Goal: Information Seeking & Learning: Learn about a topic

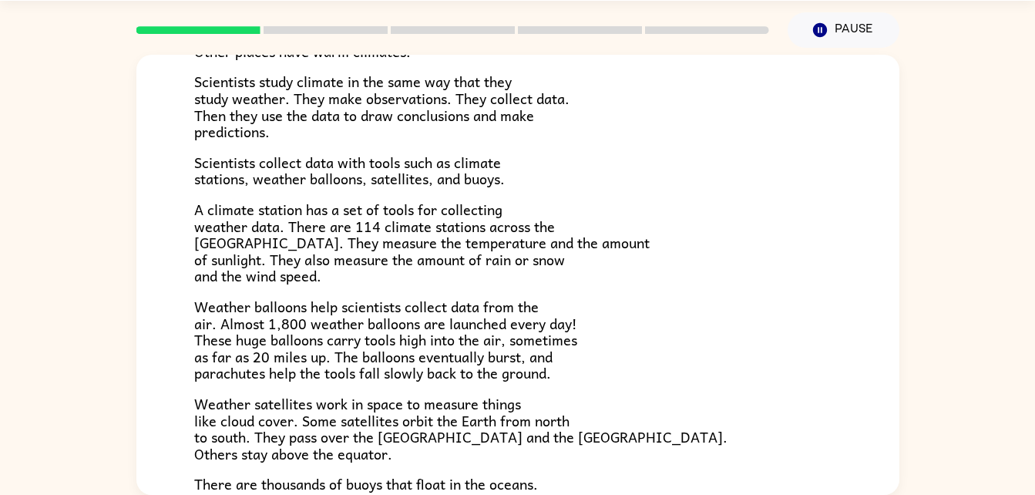
scroll to position [201, 0]
click at [865, 27] on button "Pause Pause" at bounding box center [844, 29] width 112 height 35
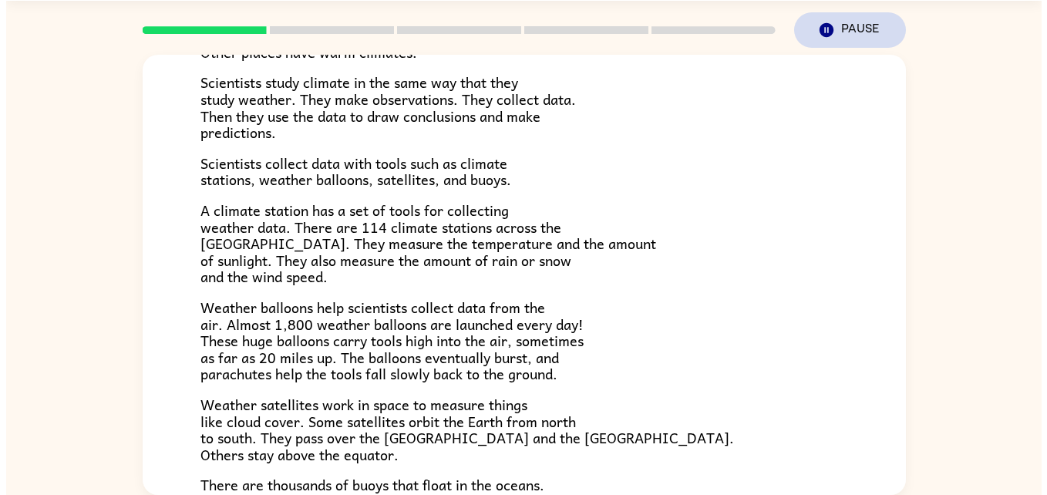
scroll to position [0, 0]
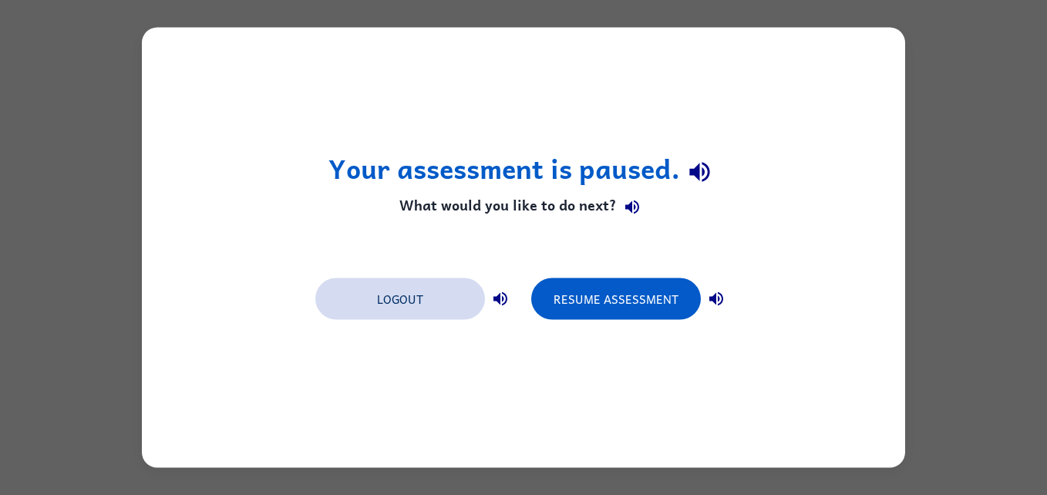
click at [429, 297] on button "Logout" at bounding box center [400, 299] width 170 height 42
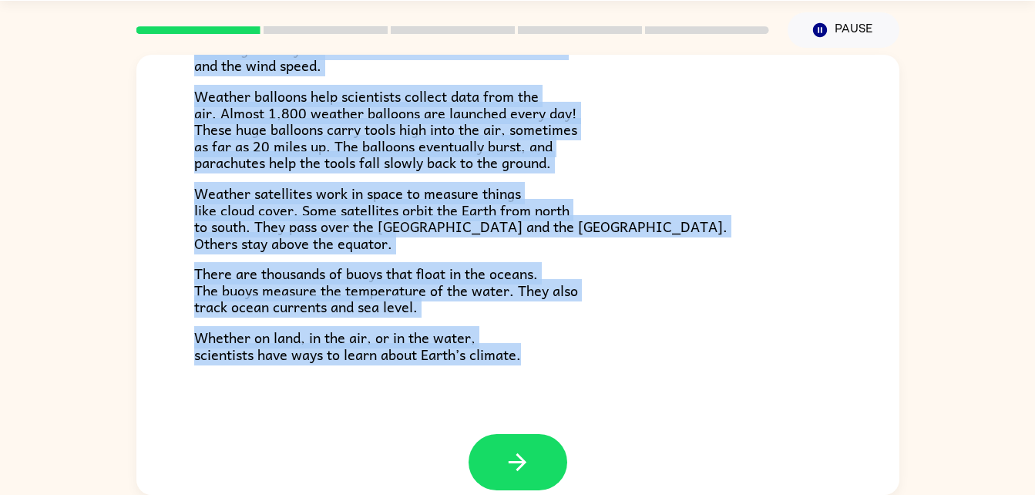
scroll to position [431, 0]
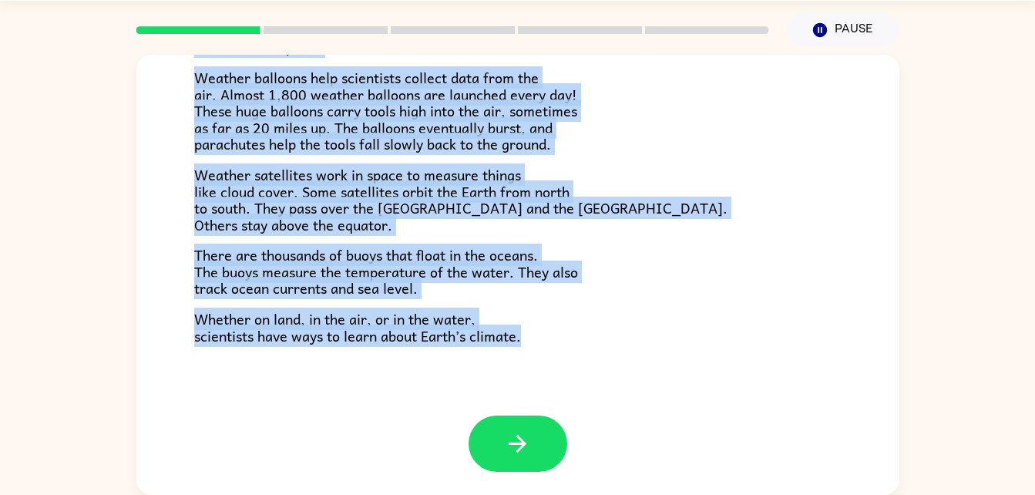
drag, startPoint x: 191, startPoint y: 133, endPoint x: 415, endPoint y: 534, distance: 459.5
click at [415, 494] on html "[PERSON_NAME] ( Logout ) Pause Pause Climate Climate is the average of the weat…" at bounding box center [517, 224] width 1035 height 542
drag, startPoint x: 415, startPoint y: 534, endPoint x: 596, endPoint y: 366, distance: 247.0
click at [596, 366] on div "Climate Climate is the average of the weather conditions over all four seasons.…" at bounding box center [517, 19] width 763 height 791
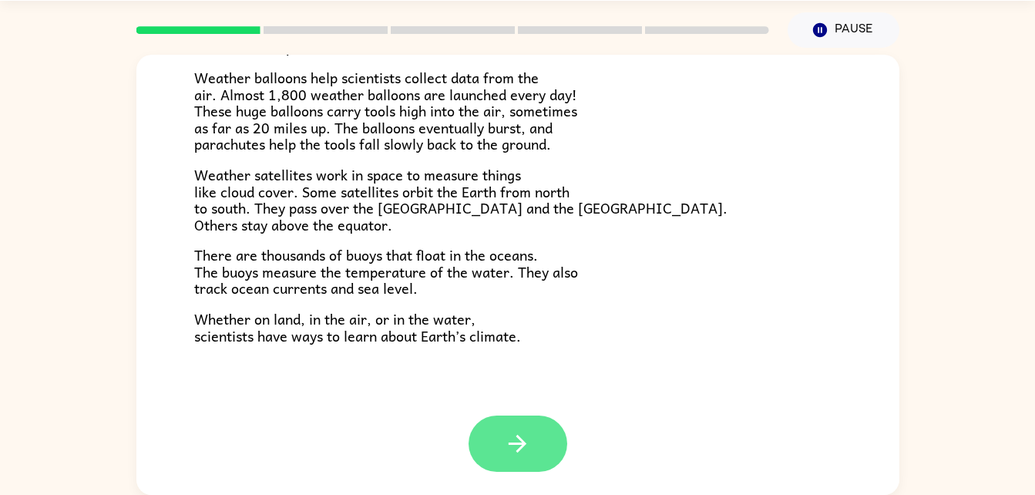
click at [478, 458] on button "button" at bounding box center [518, 443] width 99 height 56
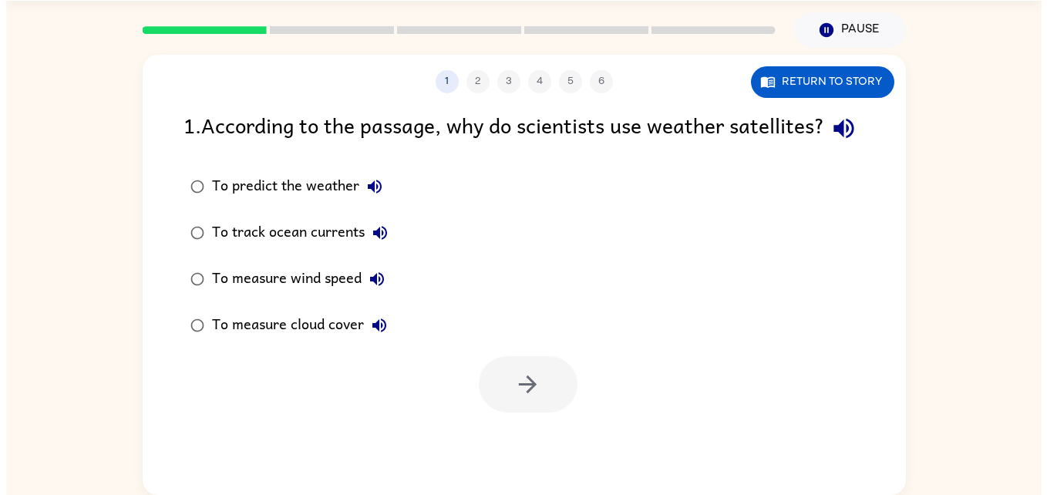
scroll to position [0, 0]
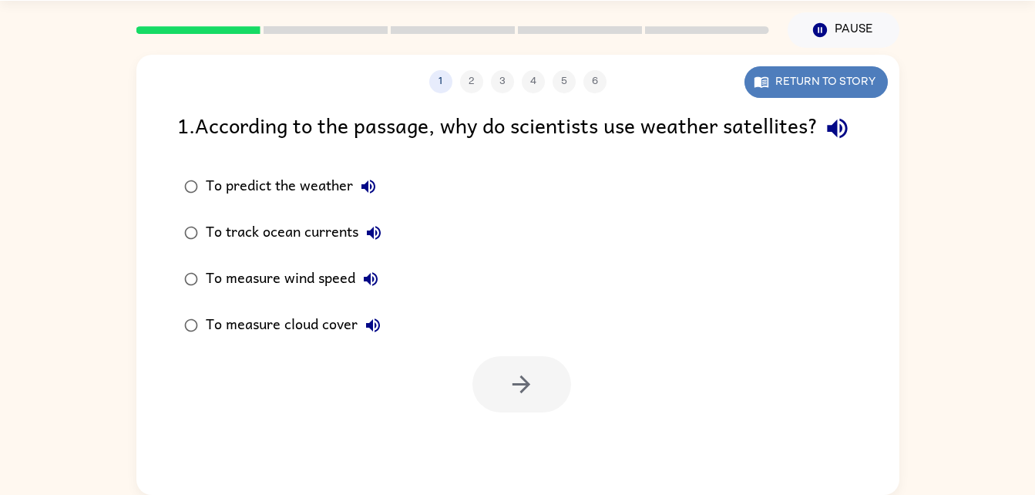
click at [780, 89] on button "Return to story" at bounding box center [815, 82] width 143 height 32
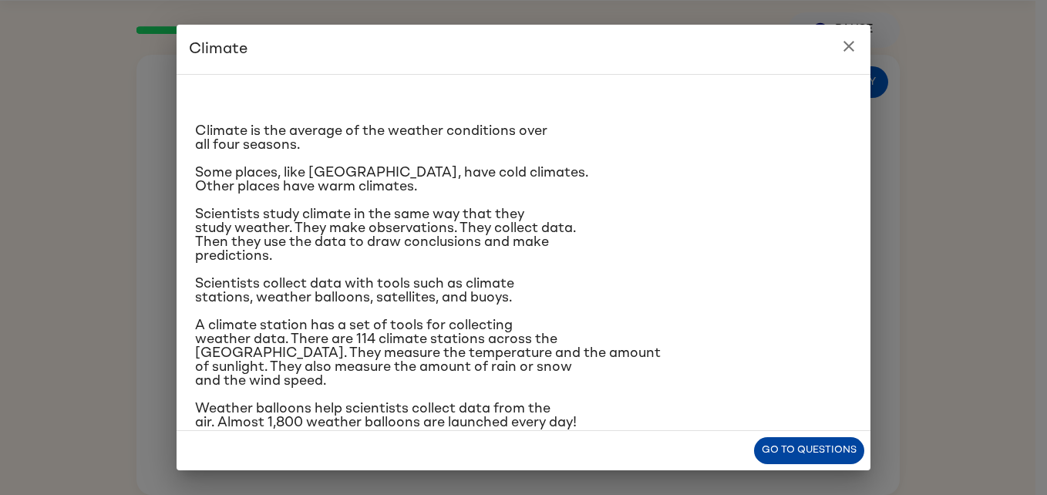
click at [835, 439] on button "Go to questions" at bounding box center [809, 450] width 110 height 27
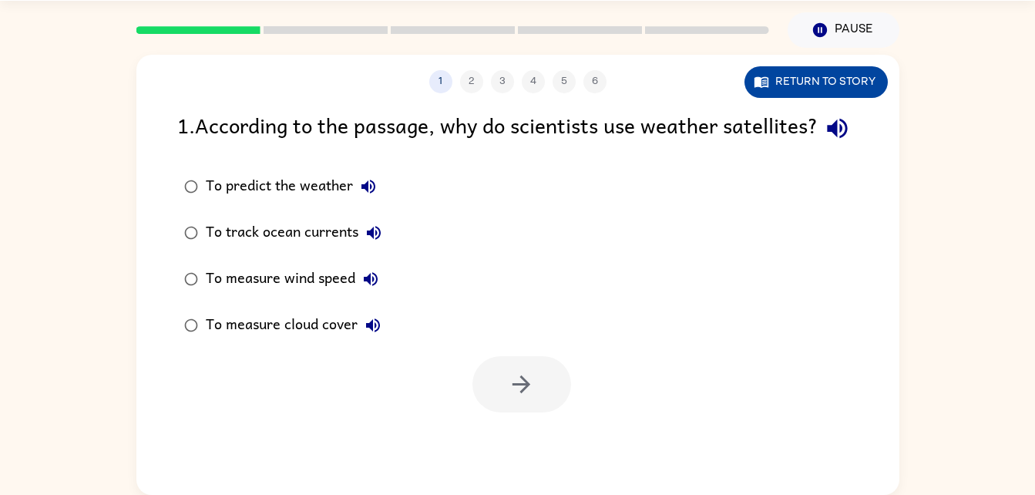
click at [812, 78] on button "Return to story" at bounding box center [815, 82] width 143 height 32
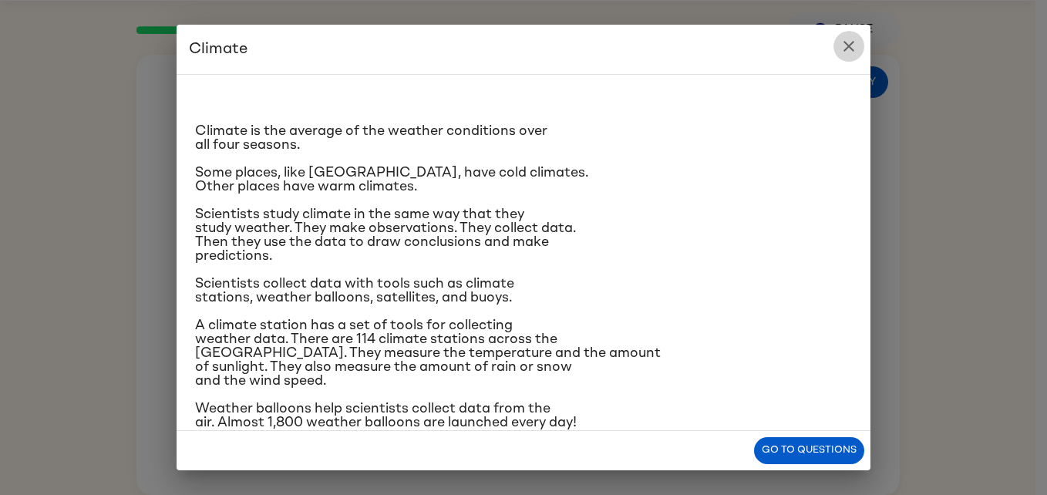
click at [842, 41] on icon "close" at bounding box center [848, 46] width 18 height 18
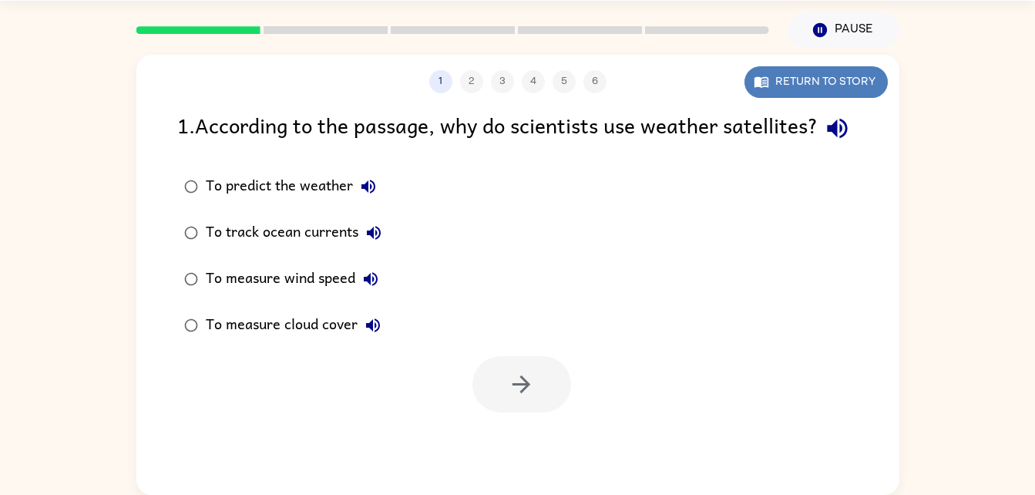
click at [836, 95] on button "Return to story" at bounding box center [815, 82] width 143 height 32
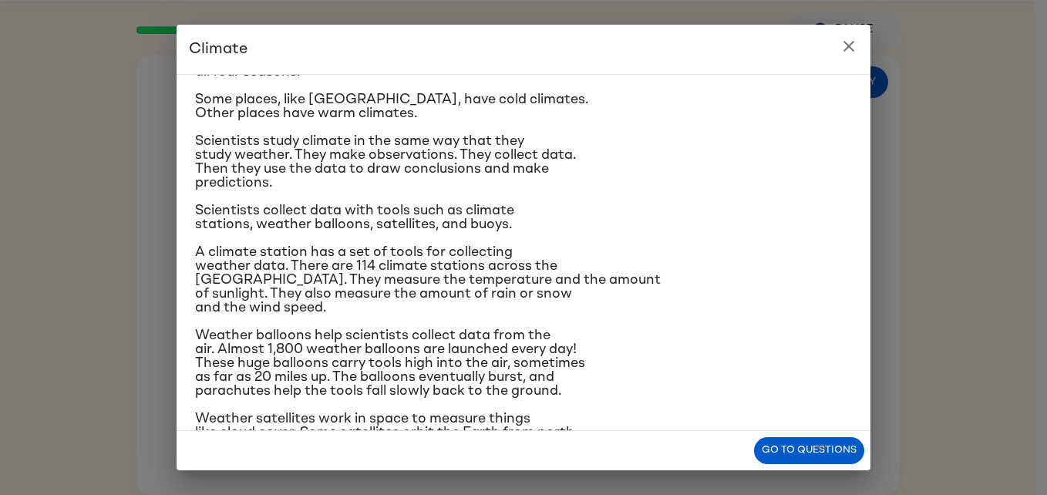
scroll to position [74, 0]
click at [774, 448] on button "Go to questions" at bounding box center [809, 450] width 110 height 27
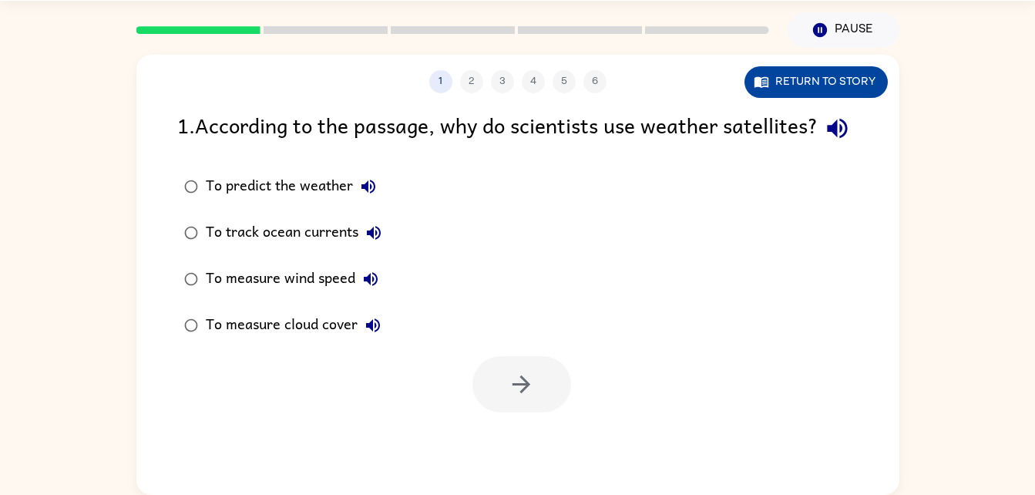
click at [828, 88] on button "Return to story" at bounding box center [815, 82] width 143 height 32
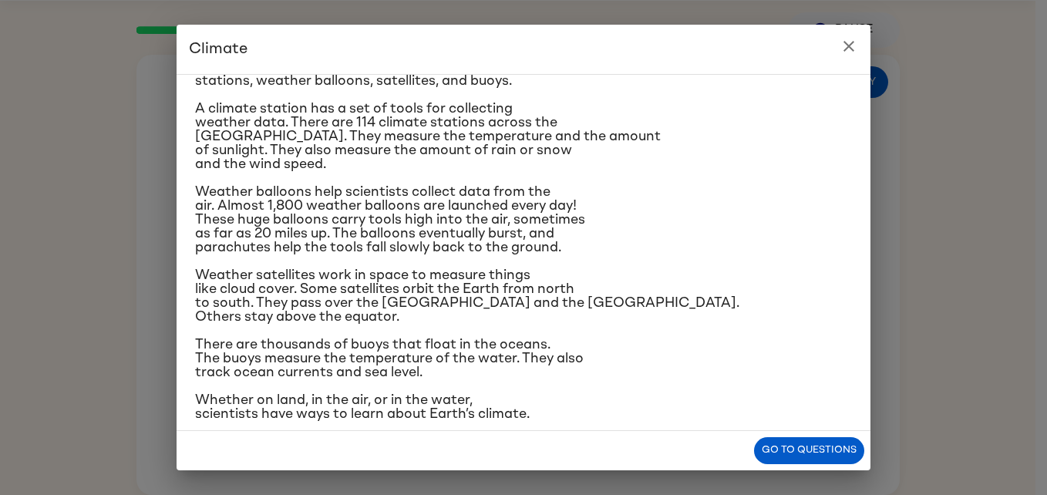
scroll to position [234, 0]
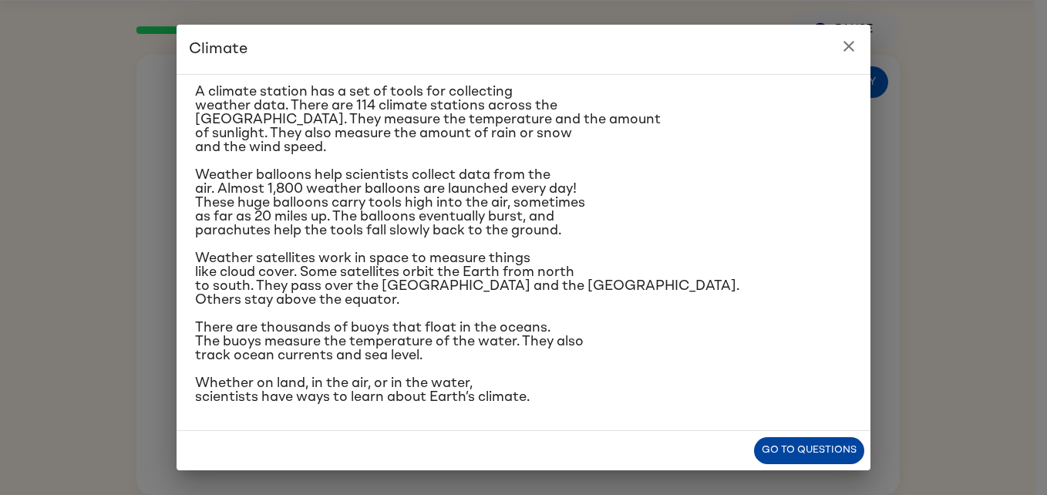
click at [822, 442] on button "Go to questions" at bounding box center [809, 450] width 110 height 27
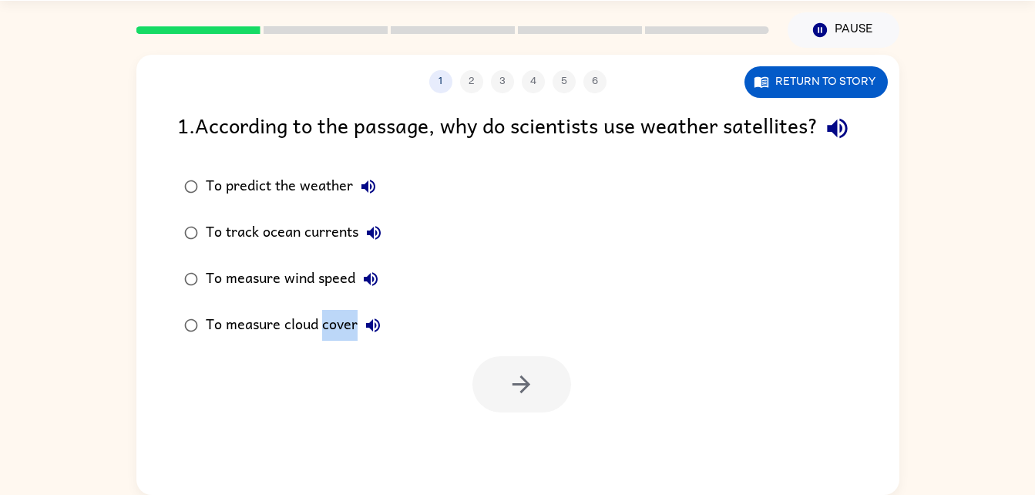
click at [822, 412] on div at bounding box center [517, 380] width 763 height 64
click at [445, 267] on div "To predict the weather To track ocean currents To measure wind speed To measure…" at bounding box center [538, 255] width 722 height 185
click at [453, 76] on div "1 2 3 4 5 6" at bounding box center [517, 81] width 763 height 23
click at [469, 74] on div "1 2 3 4 5 6" at bounding box center [517, 81] width 763 height 23
click at [481, 83] on div "1 2 3 4 5 6" at bounding box center [517, 81] width 763 height 23
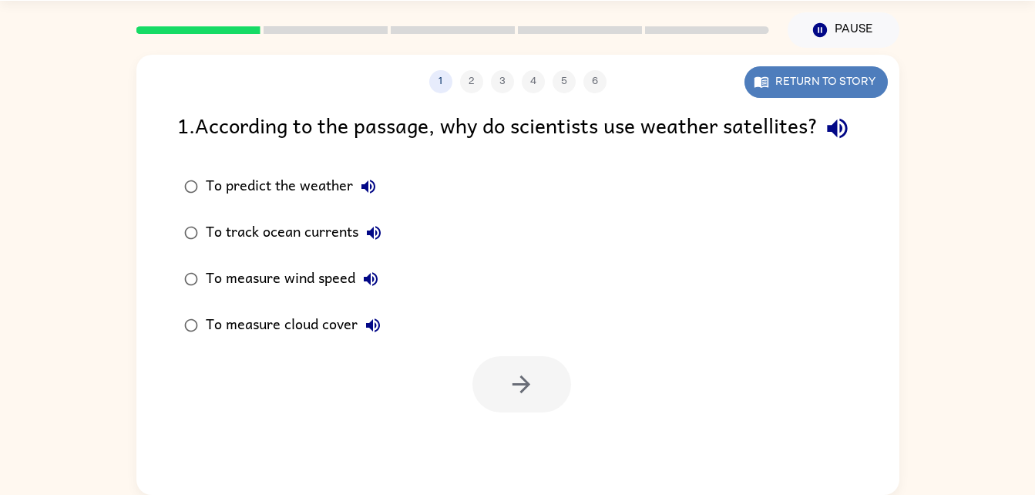
click at [778, 82] on button "Return to story" at bounding box center [815, 82] width 143 height 32
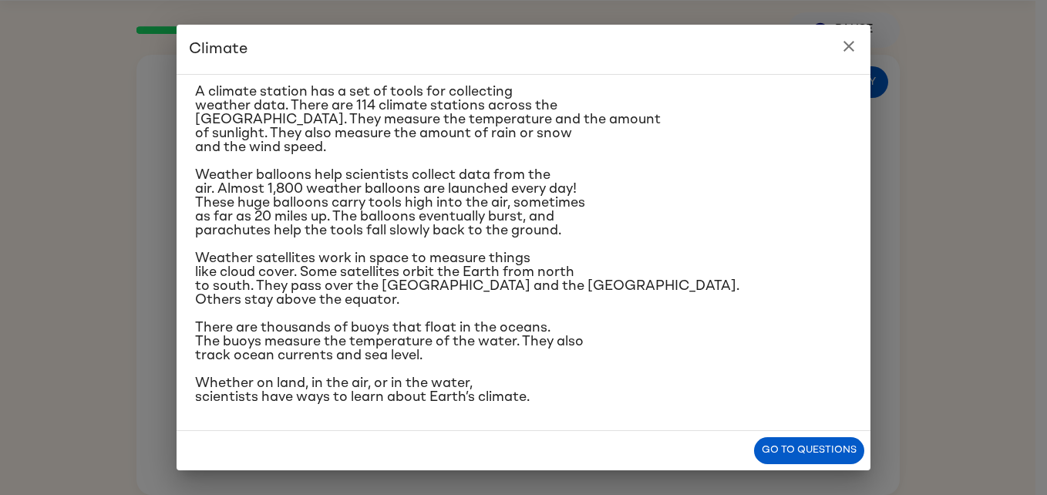
click at [729, 381] on p "Whether on land, in the air, or in the water, scientists have ways to learn abo…" at bounding box center [523, 390] width 657 height 28
click at [801, 441] on button "Go to questions" at bounding box center [809, 450] width 110 height 27
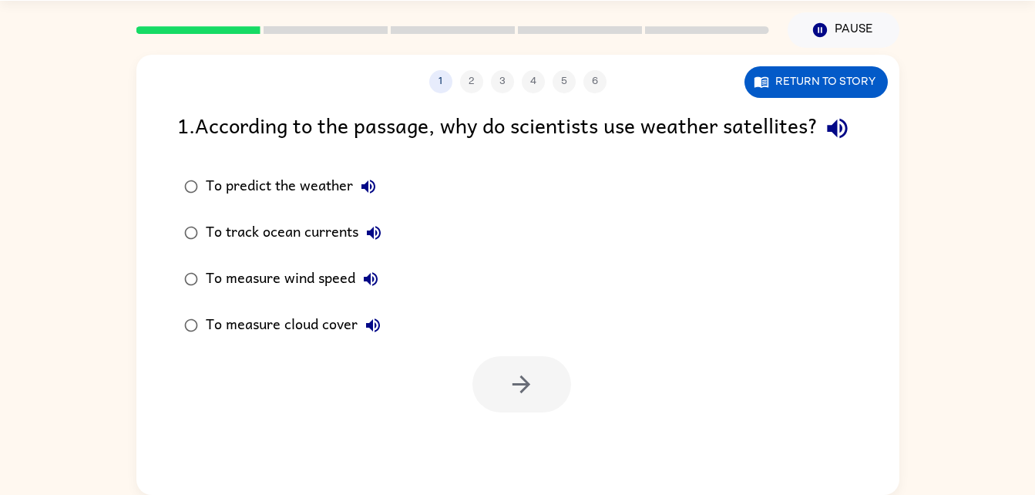
click at [327, 341] on div "To measure cloud cover" at bounding box center [297, 325] width 183 height 31
click at [524, 398] on icon "button" at bounding box center [521, 384] width 27 height 27
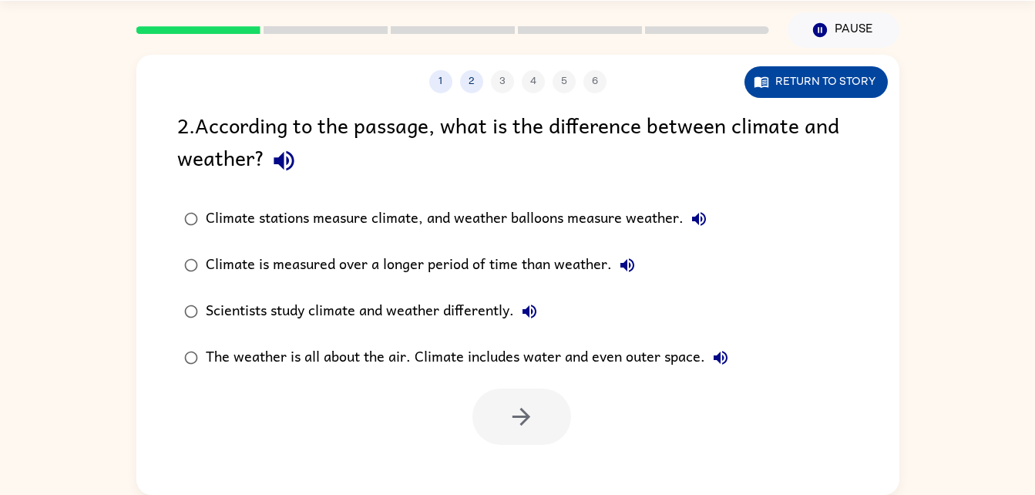
click at [765, 85] on icon "button" at bounding box center [761, 81] width 15 height 15
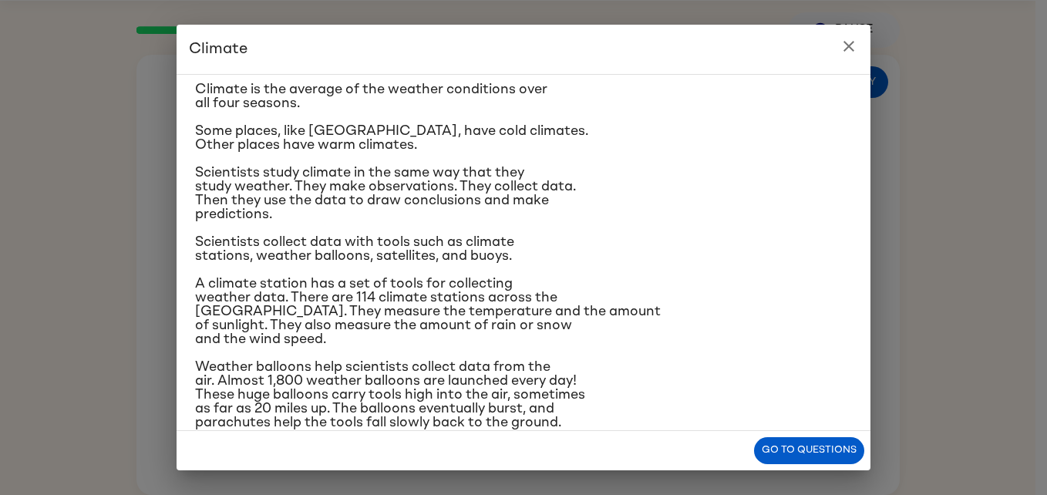
scroll to position [43, 0]
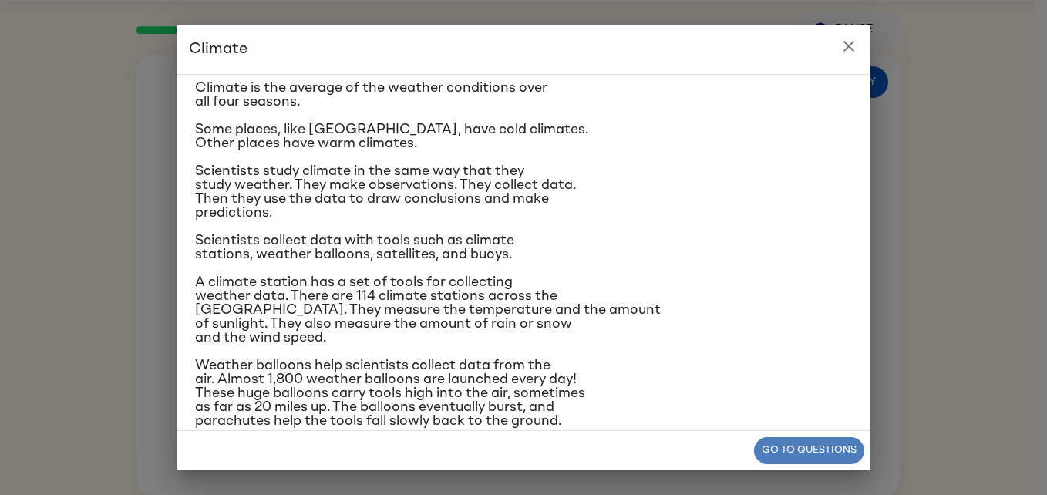
click at [787, 450] on button "Go to questions" at bounding box center [809, 450] width 110 height 27
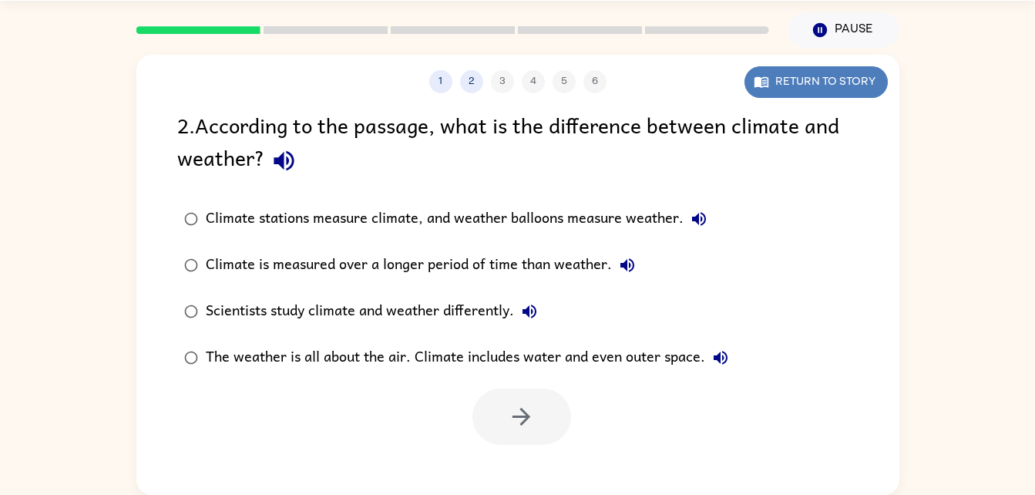
click at [759, 92] on button "Return to story" at bounding box center [815, 82] width 143 height 32
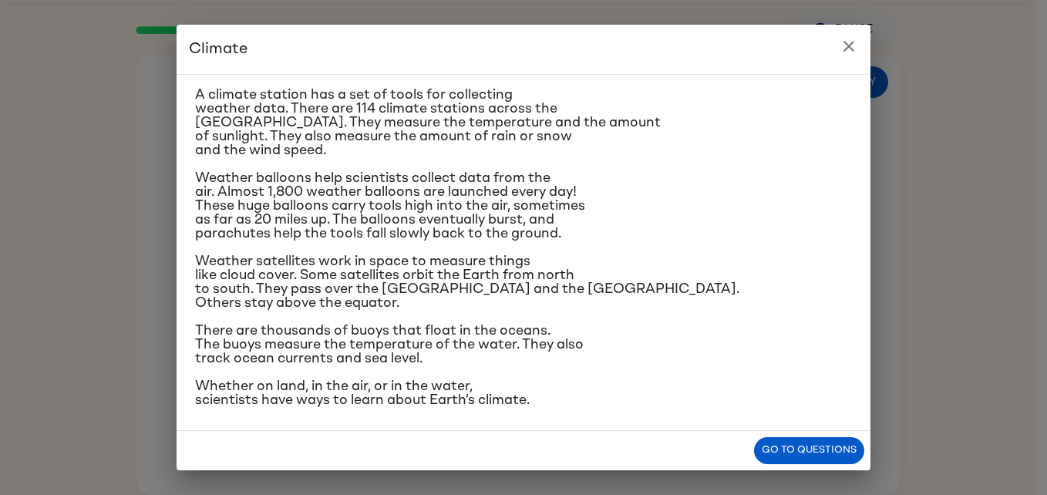
scroll to position [234, 0]
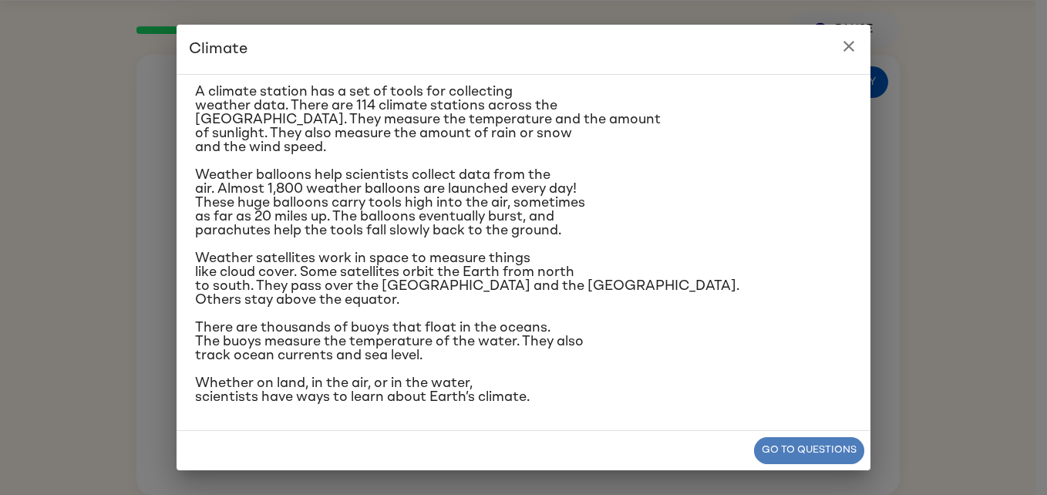
click at [771, 445] on button "Go to questions" at bounding box center [809, 450] width 110 height 27
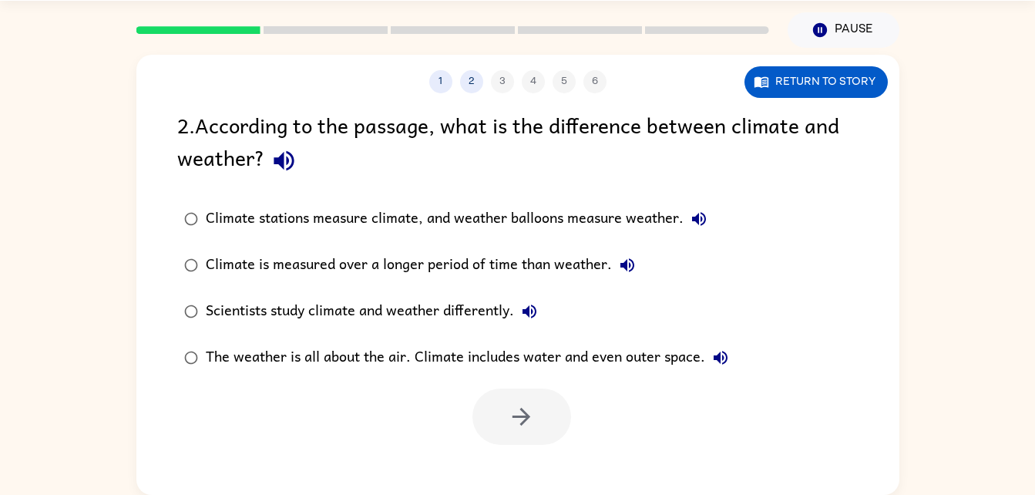
click at [457, 311] on div "Scientists study climate and weather differently." at bounding box center [375, 311] width 339 height 31
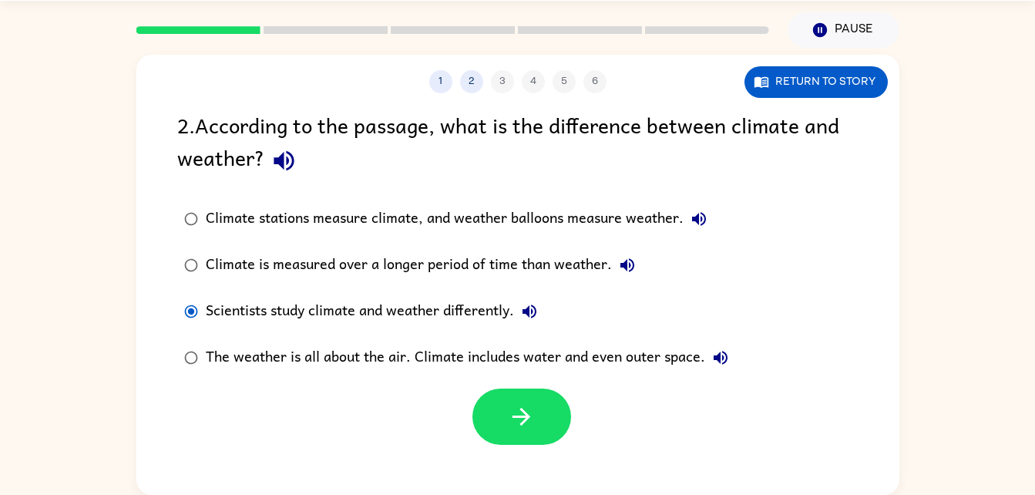
click at [462, 260] on div "Climate is measured over a longer period of time than weather." at bounding box center [424, 265] width 437 height 31
click at [487, 210] on div "Climate stations measure climate, and weather balloons measure weather." at bounding box center [460, 218] width 509 height 31
click at [791, 82] on button "Return to story" at bounding box center [815, 82] width 143 height 32
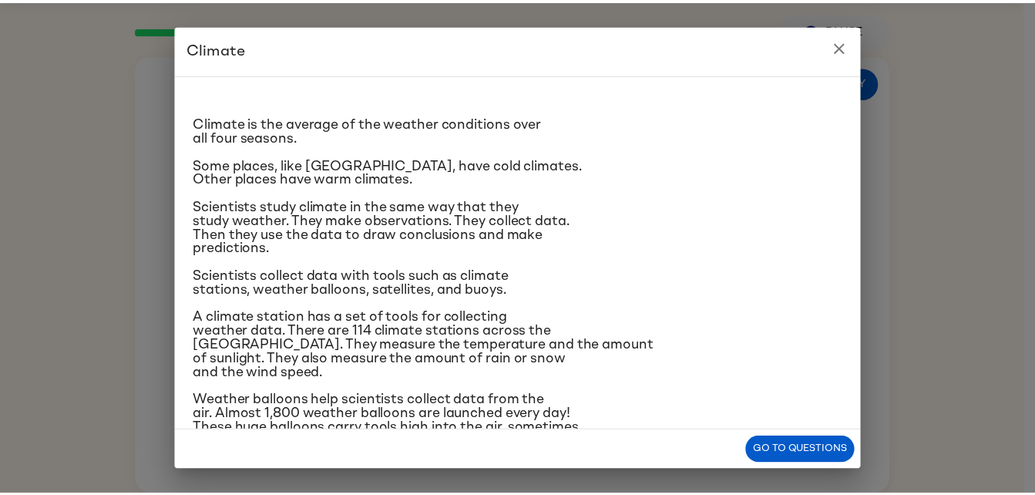
scroll to position [8, 0]
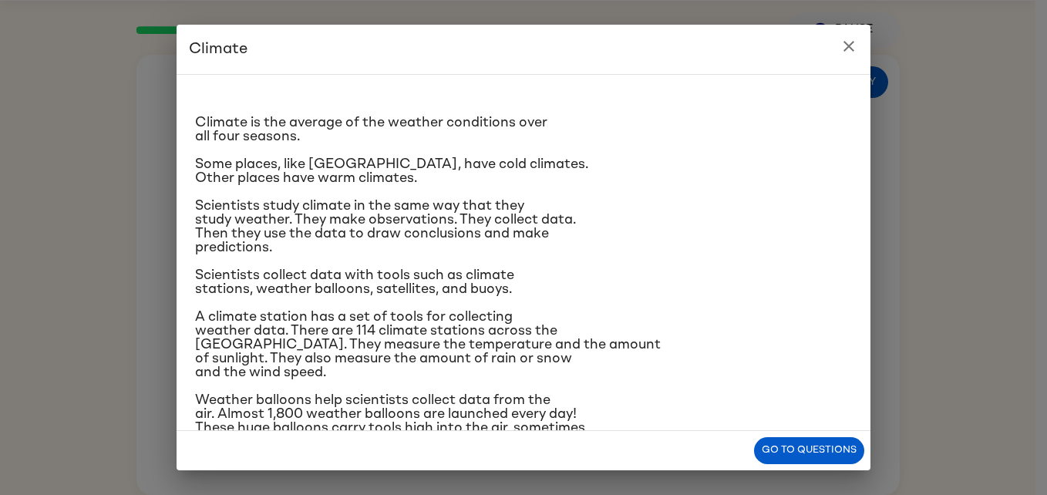
click at [817, 434] on div "Go to questions" at bounding box center [523, 450] width 694 height 39
click at [825, 456] on button "Go to questions" at bounding box center [809, 450] width 110 height 27
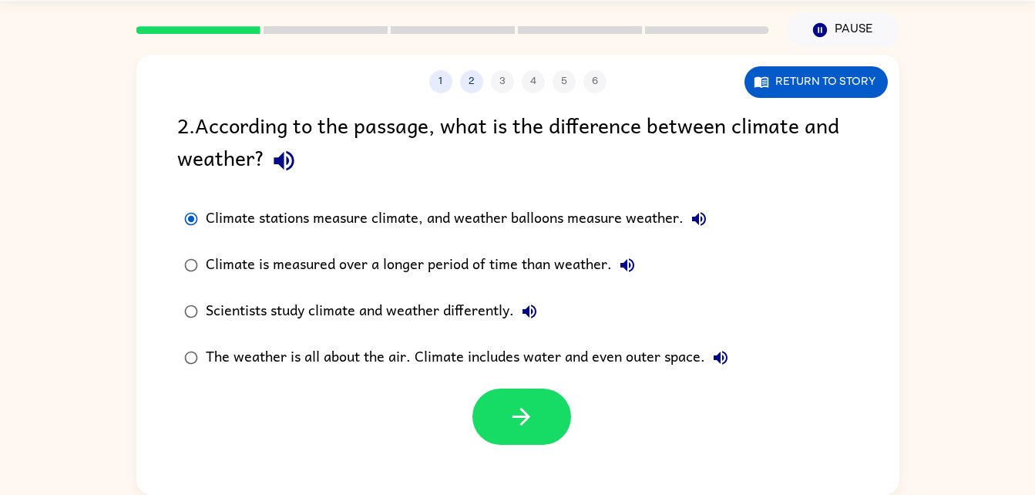
click at [472, 315] on div "Scientists study climate and weather differently." at bounding box center [375, 311] width 339 height 31
click at [494, 361] on div "The weather is all about the air. Climate includes water and even outer space." at bounding box center [471, 357] width 530 height 31
click at [494, 288] on label "Scientists study climate and weather differently." at bounding box center [456, 311] width 575 height 46
click at [514, 254] on div "Climate is measured over a longer period of time than weather." at bounding box center [424, 265] width 437 height 31
click at [542, 395] on button "button" at bounding box center [521, 416] width 99 height 56
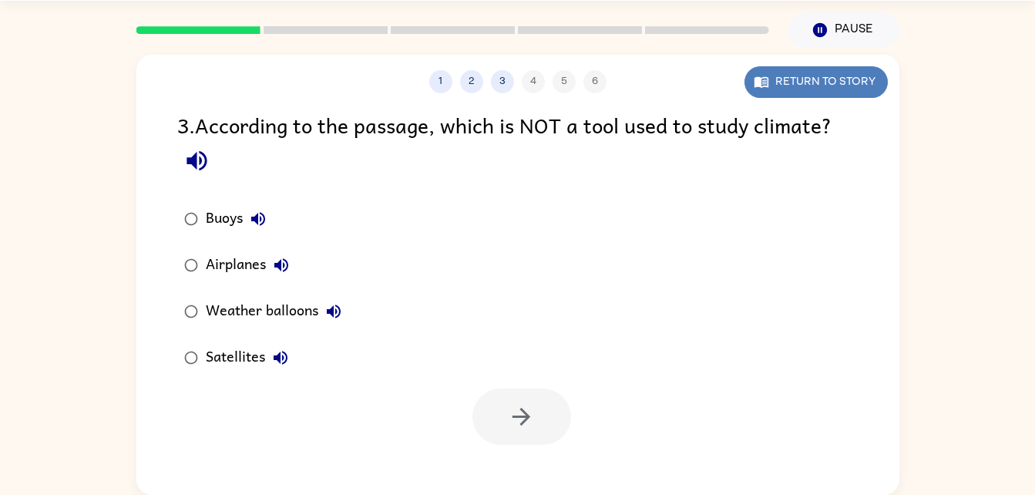
click at [814, 66] on button "Return to story" at bounding box center [815, 82] width 143 height 32
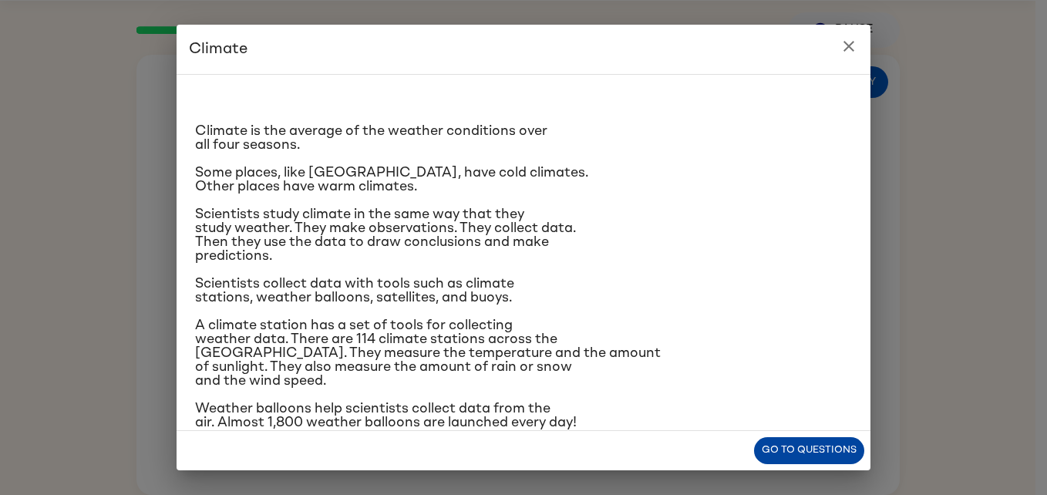
click at [804, 450] on button "Go to questions" at bounding box center [809, 450] width 110 height 27
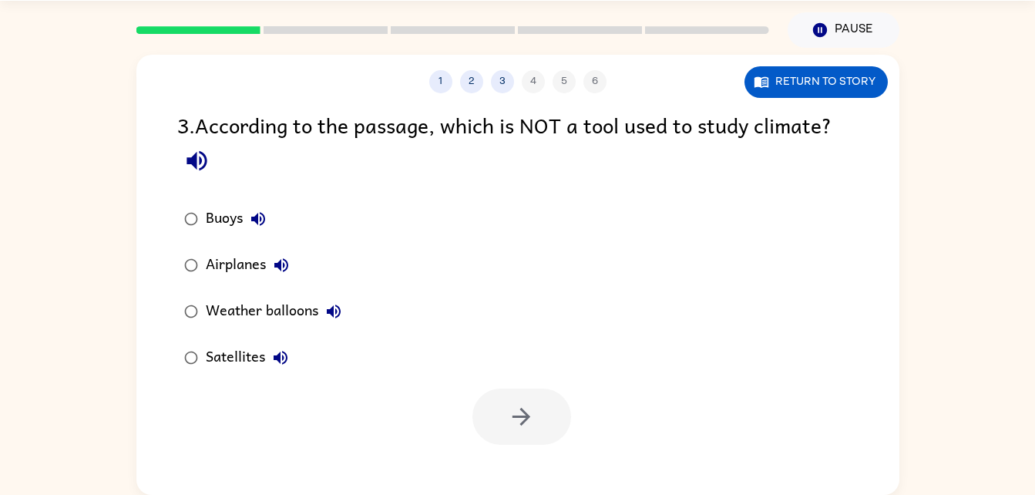
click at [288, 313] on div "Weather balloons" at bounding box center [277, 311] width 143 height 31
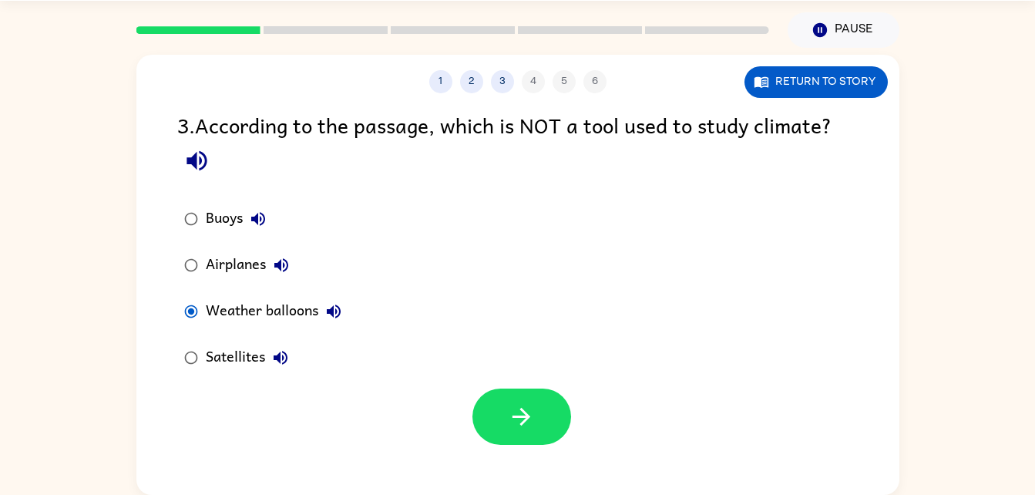
click at [502, 388] on div at bounding box center [517, 413] width 763 height 64
click at [234, 266] on div "Airplanes" at bounding box center [251, 265] width 91 height 31
click at [805, 93] on button "Return to story" at bounding box center [815, 82] width 143 height 32
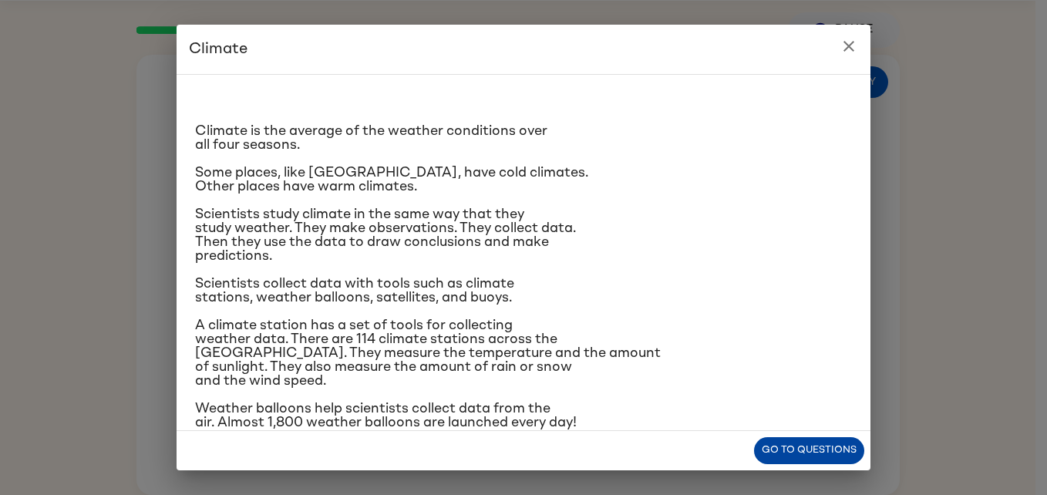
click at [768, 438] on button "Go to questions" at bounding box center [809, 450] width 110 height 27
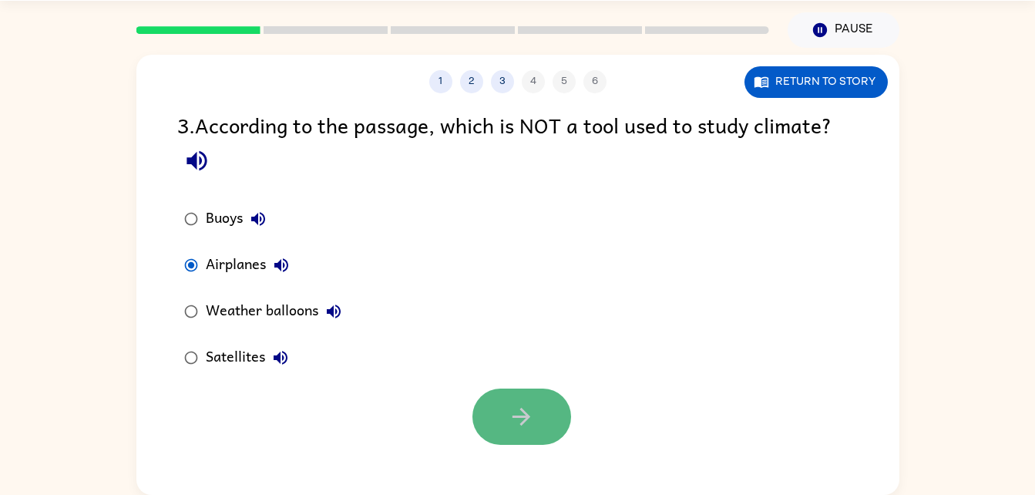
click at [514, 402] on button "button" at bounding box center [521, 416] width 99 height 56
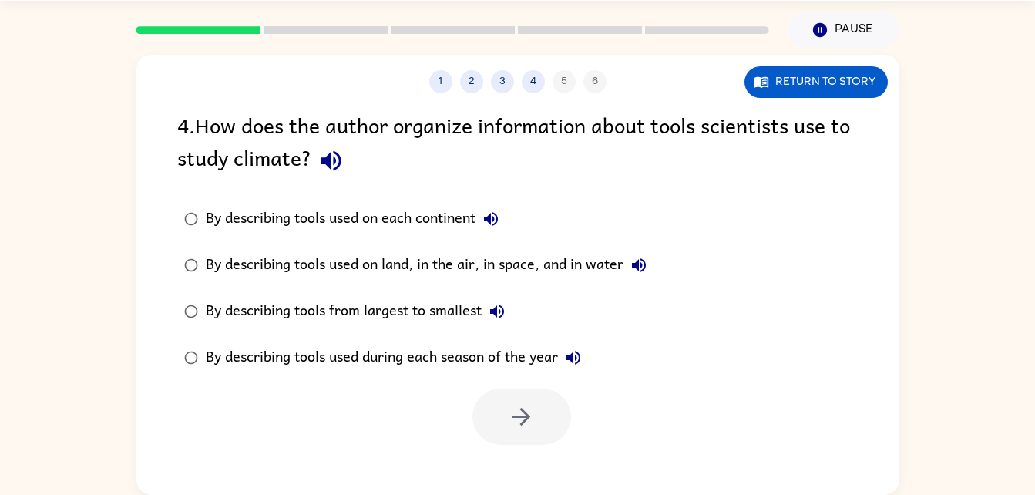
click at [922, 388] on div "1 2 3 4 5 6 Return to story 4 . How does the author organize information about …" at bounding box center [517, 271] width 1035 height 447
click at [462, 257] on div "By describing tools used on land, in the air, in space, and in water" at bounding box center [430, 265] width 449 height 31
click at [516, 404] on icon "button" at bounding box center [521, 416] width 27 height 27
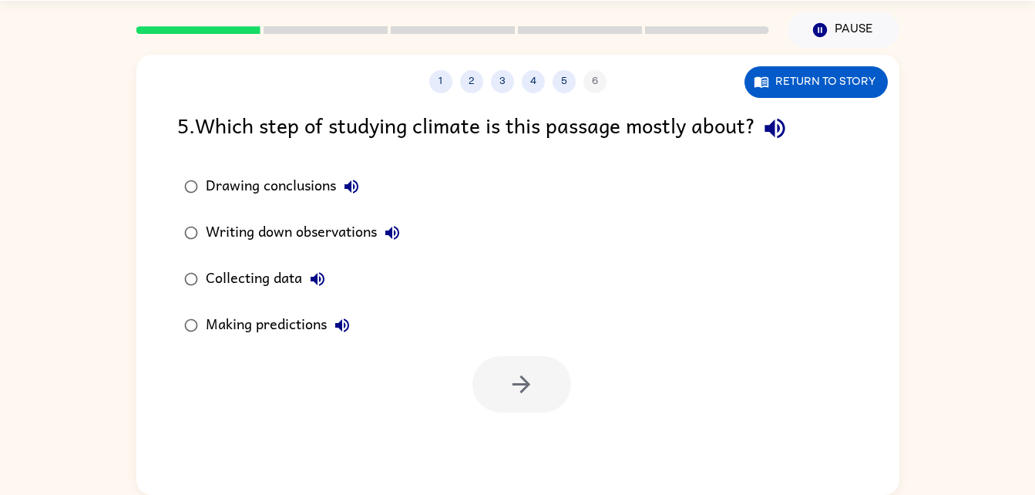
click at [257, 274] on div "Collecting data" at bounding box center [269, 279] width 127 height 31
click at [499, 361] on button "button" at bounding box center [521, 384] width 99 height 56
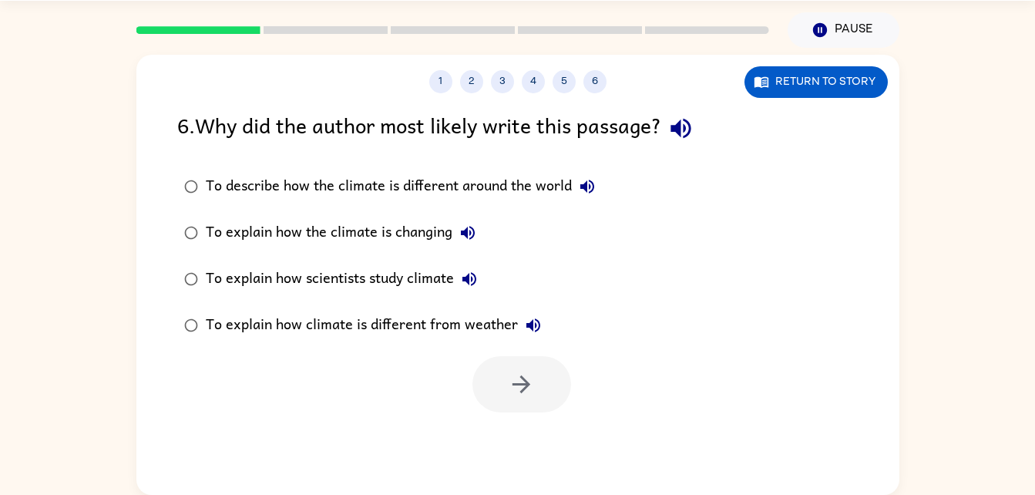
click at [533, 213] on label "To explain how the climate is changing" at bounding box center [390, 233] width 442 height 46
click at [397, 234] on div "To explain how the climate is changing" at bounding box center [344, 232] width 277 height 31
click at [416, 274] on div "To explain how scientists study climate" at bounding box center [345, 279] width 279 height 31
click at [500, 367] on button "button" at bounding box center [521, 384] width 99 height 56
click at [791, 71] on button "Return to story" at bounding box center [815, 82] width 143 height 32
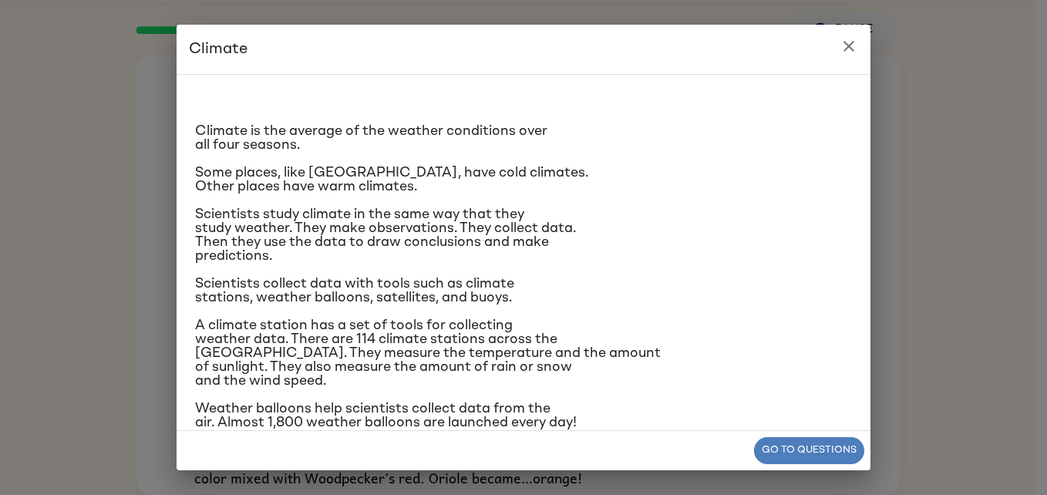
click at [802, 448] on button "Go to questions" at bounding box center [809, 450] width 110 height 27
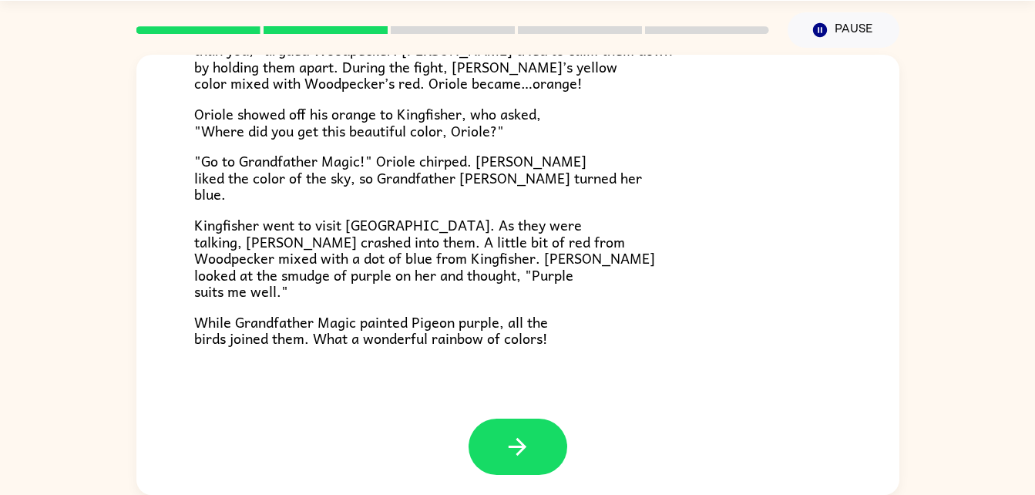
scroll to position [398, 0]
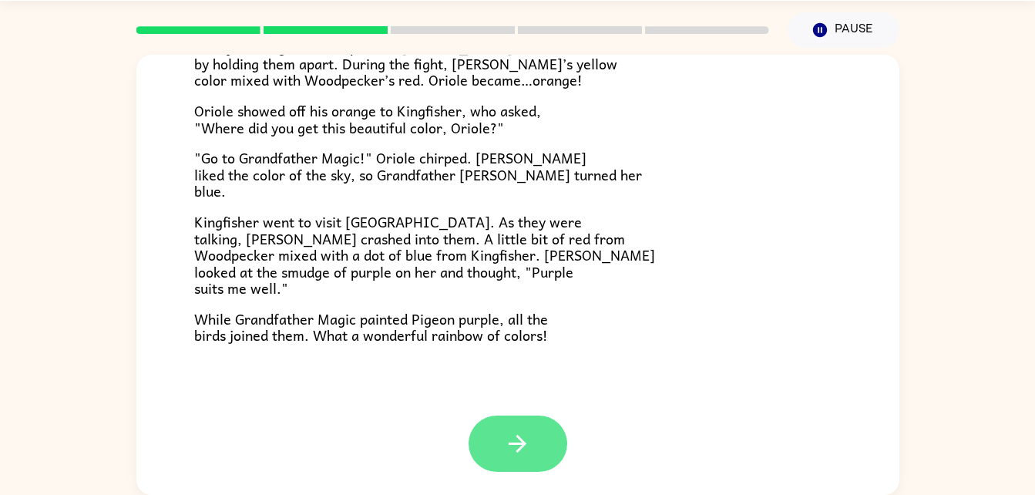
click at [533, 445] on button "button" at bounding box center [518, 443] width 99 height 56
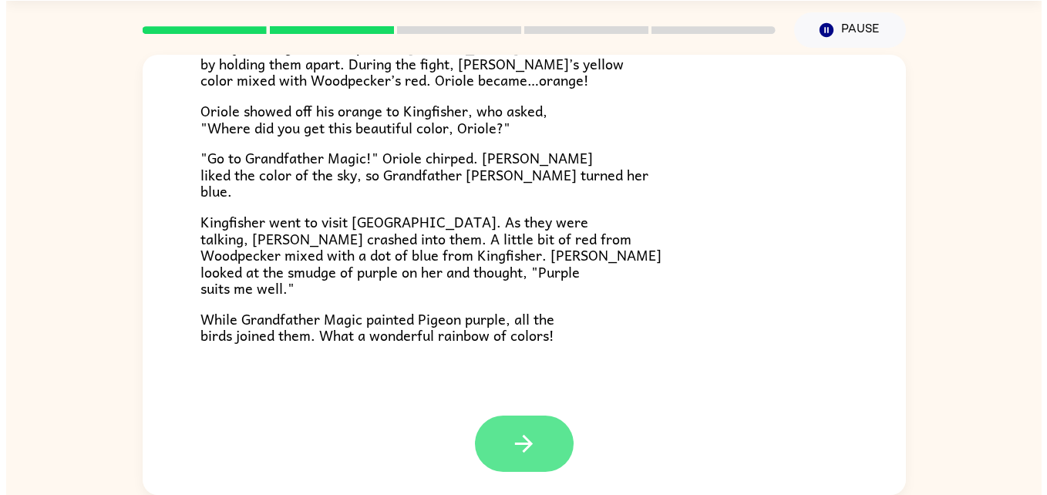
scroll to position [0, 0]
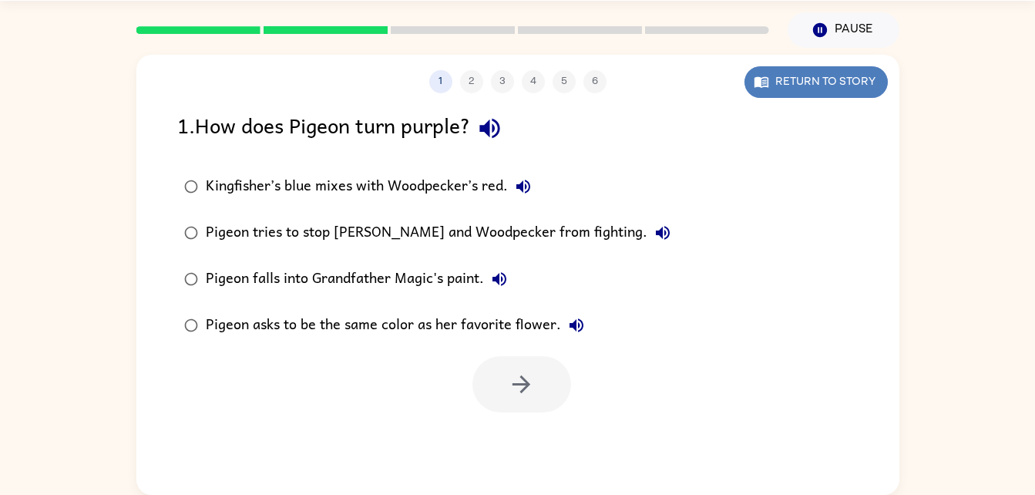
click at [789, 79] on button "Return to story" at bounding box center [815, 82] width 143 height 32
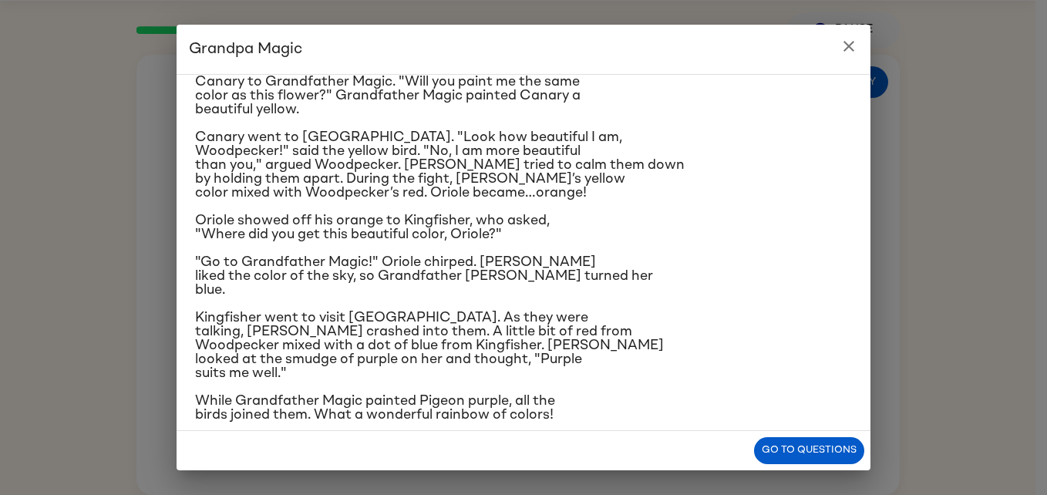
scroll to position [206, 0]
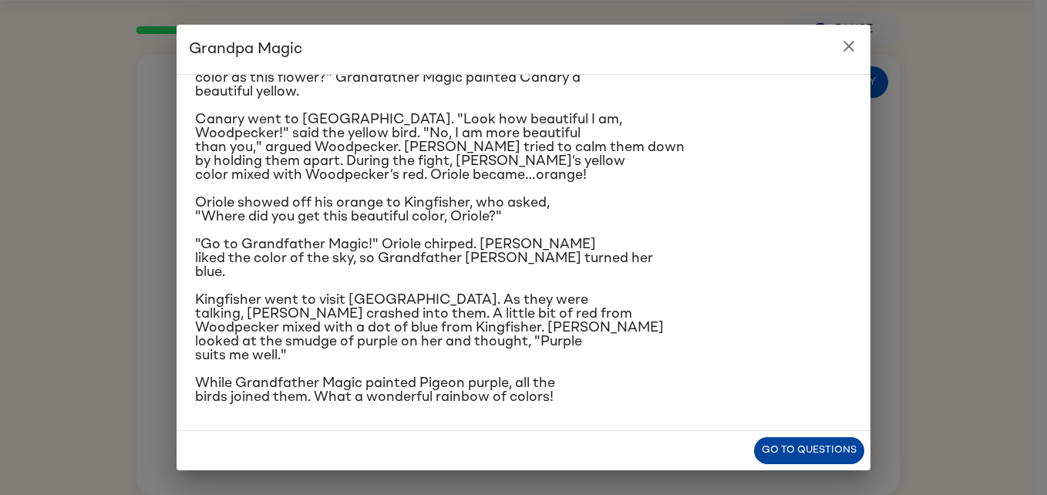
click at [852, 460] on button "Go to questions" at bounding box center [809, 450] width 110 height 27
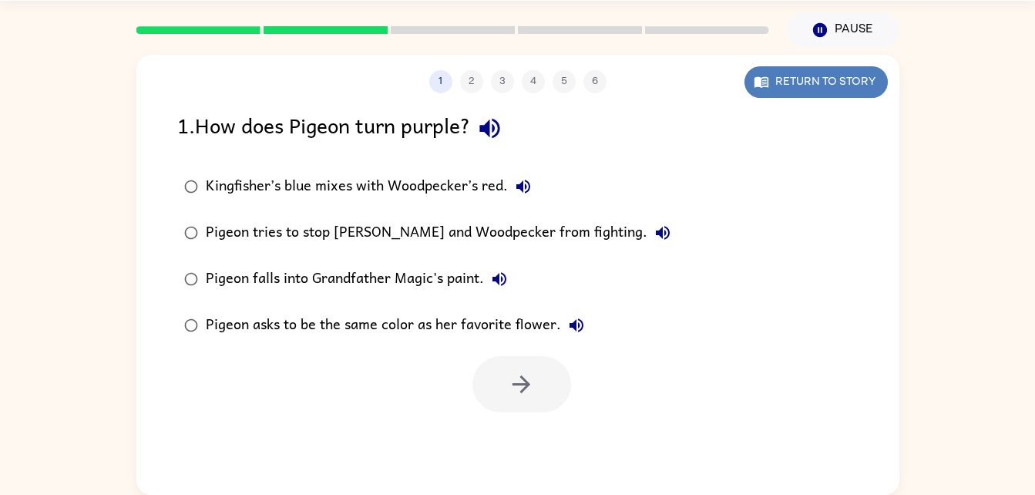
click at [827, 92] on button "Return to story" at bounding box center [815, 82] width 143 height 32
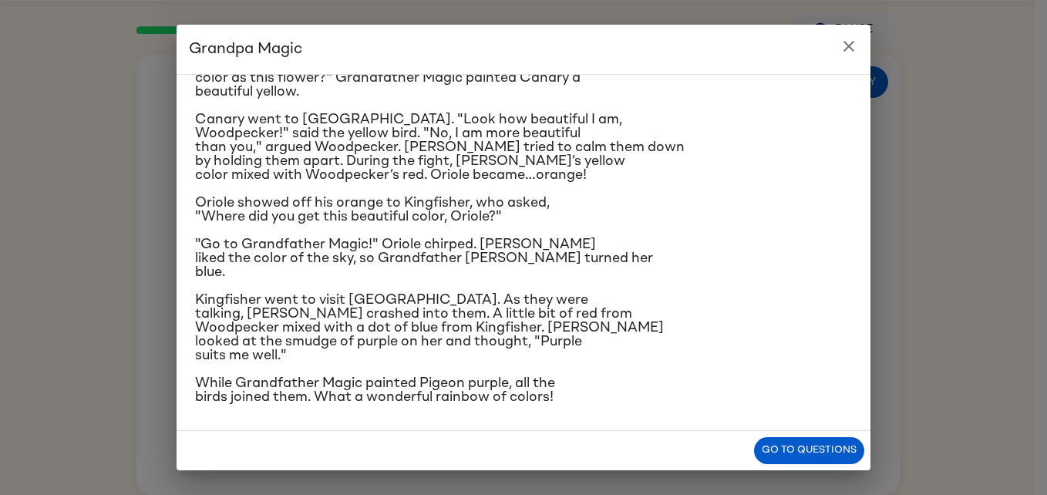
click at [777, 433] on div "Go to questions" at bounding box center [523, 450] width 694 height 39
click at [798, 443] on button "Go to questions" at bounding box center [809, 450] width 110 height 27
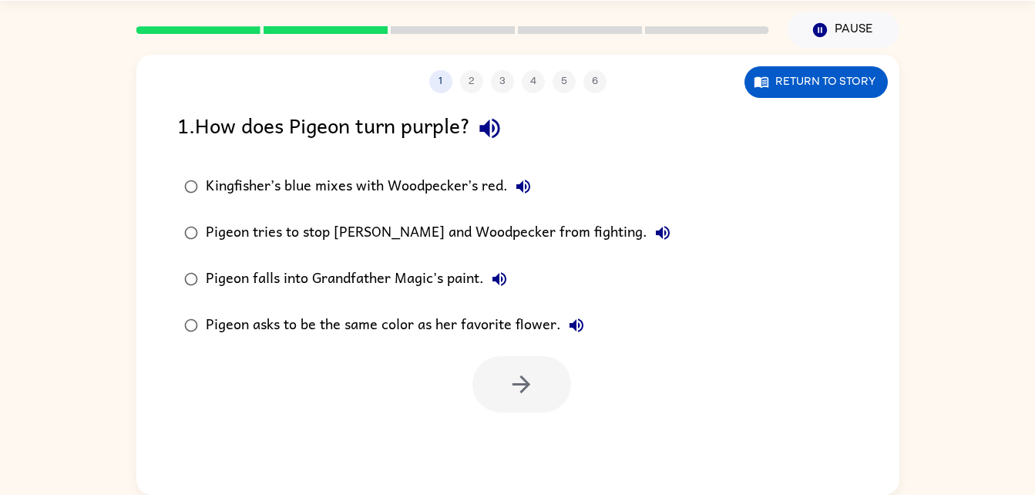
click at [448, 188] on div "Kingfisher’s blue mixes with Woodpecker’s red." at bounding box center [372, 186] width 333 height 31
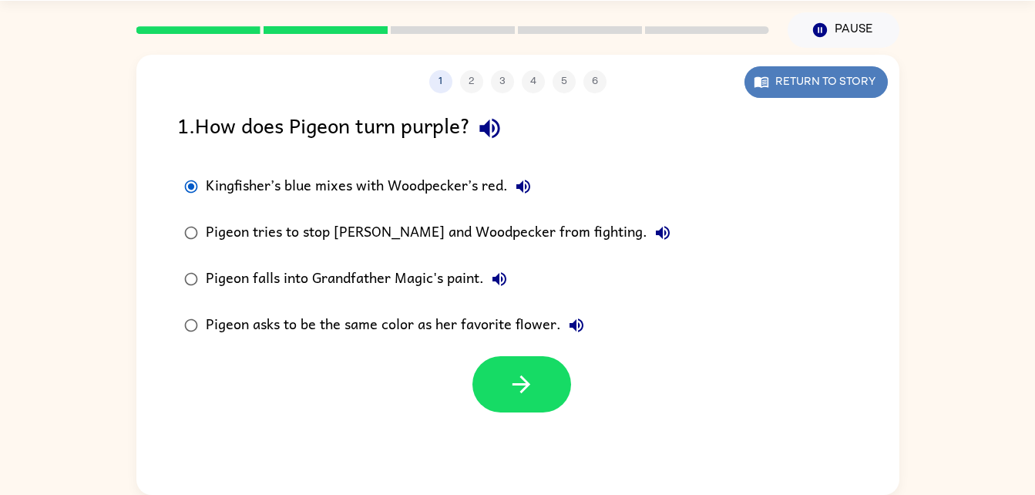
click at [818, 71] on button "Return to story" at bounding box center [815, 82] width 143 height 32
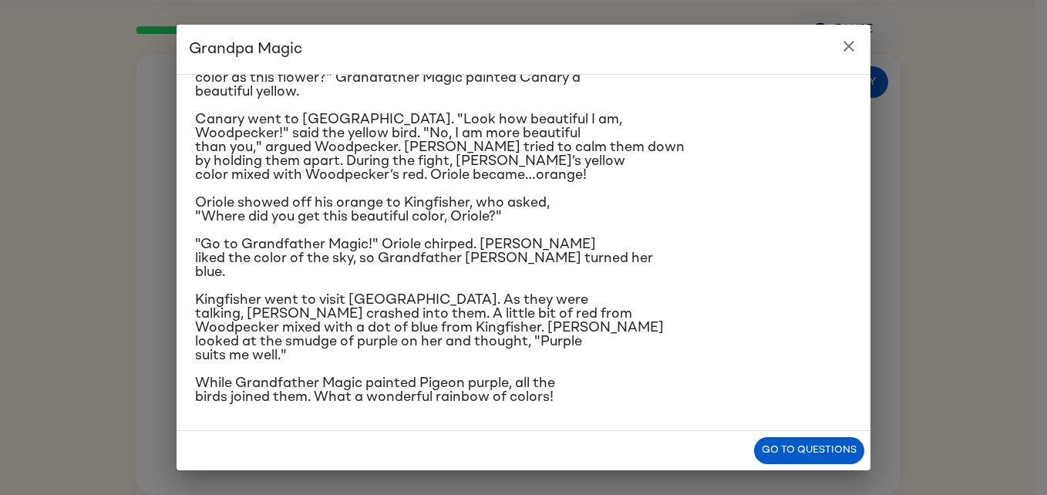
click at [784, 444] on button "Go to questions" at bounding box center [809, 450] width 110 height 27
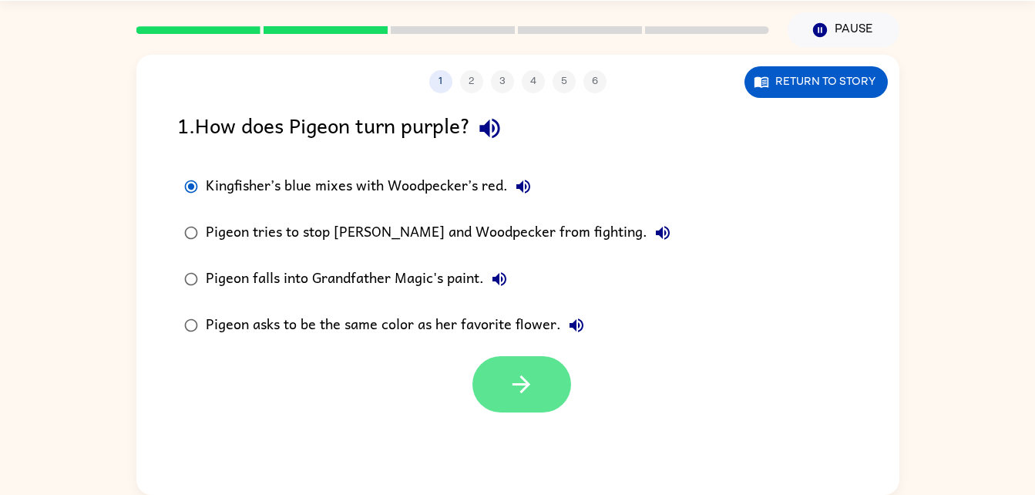
click at [525, 359] on button "button" at bounding box center [521, 384] width 99 height 56
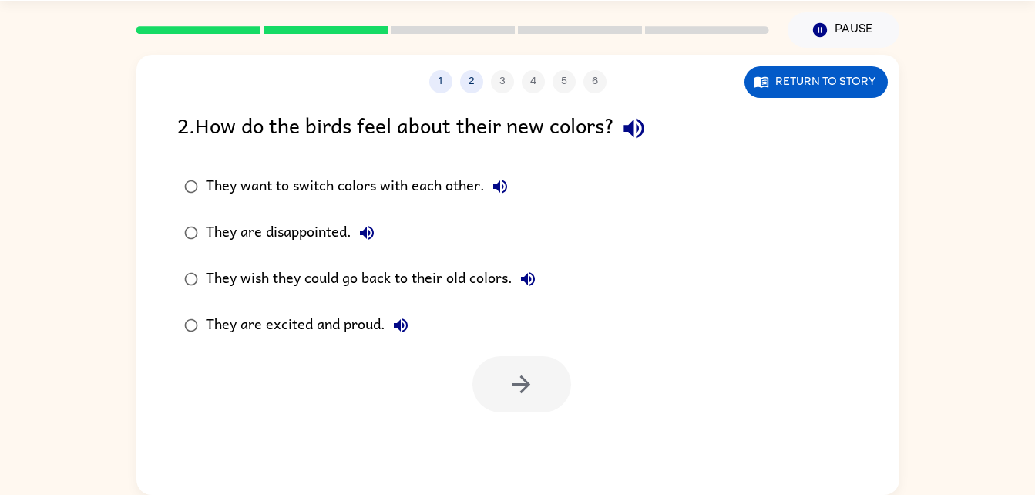
click at [355, 330] on div "They are excited and proud." at bounding box center [311, 325] width 210 height 31
click at [529, 372] on icon "button" at bounding box center [521, 384] width 27 height 27
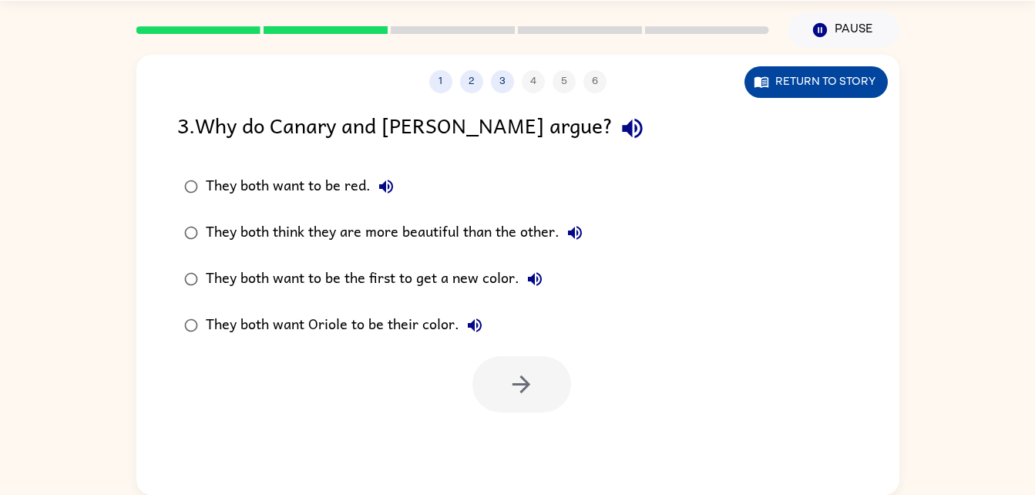
click at [772, 88] on button "Return to story" at bounding box center [815, 82] width 143 height 32
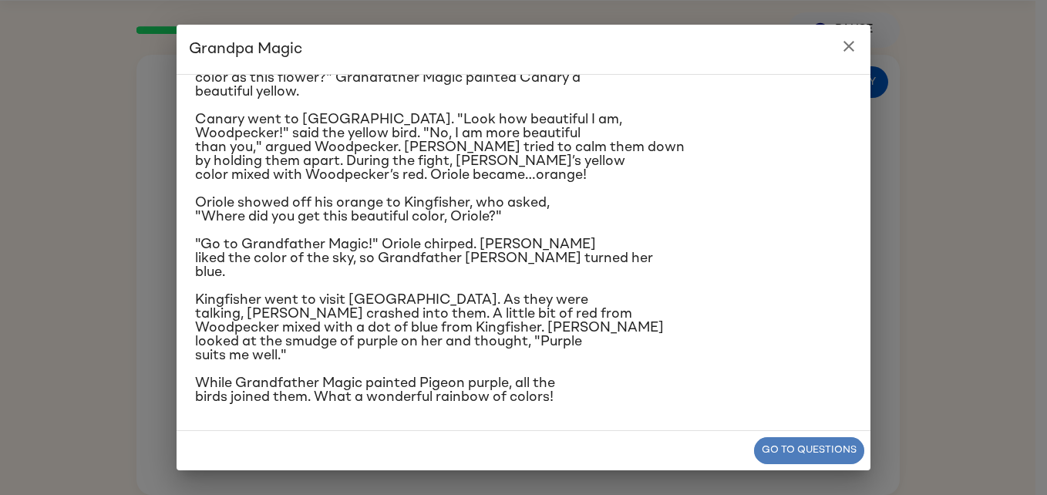
click at [779, 451] on button "Go to questions" at bounding box center [809, 450] width 110 height 27
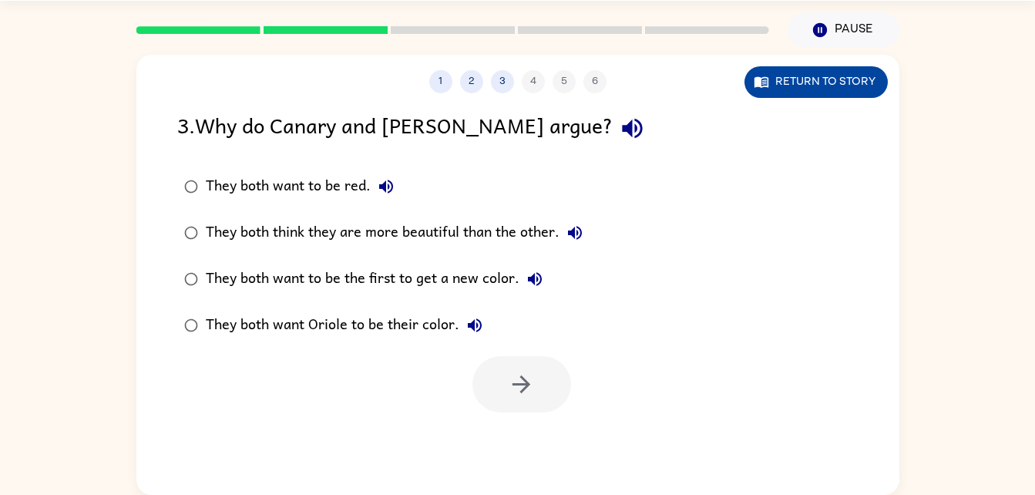
click at [812, 88] on button "Return to story" at bounding box center [815, 82] width 143 height 32
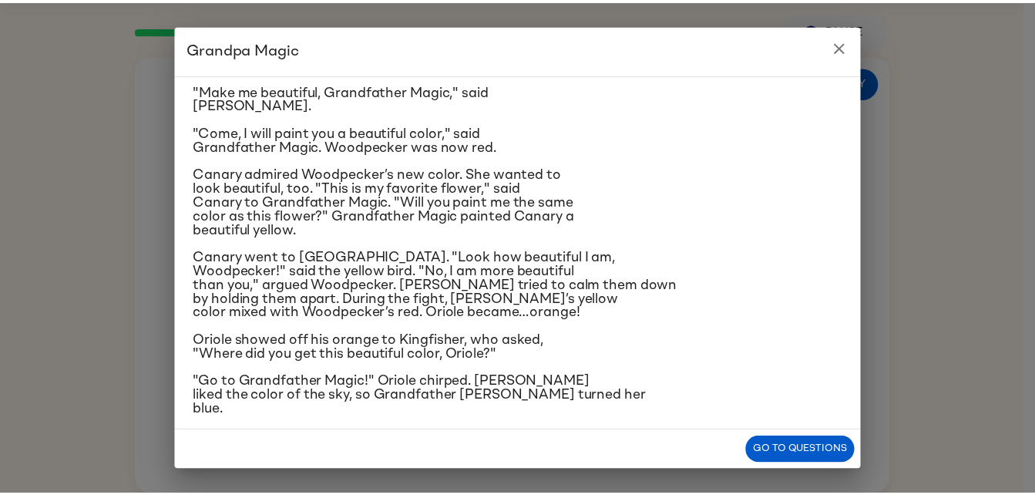
scroll to position [71, 0]
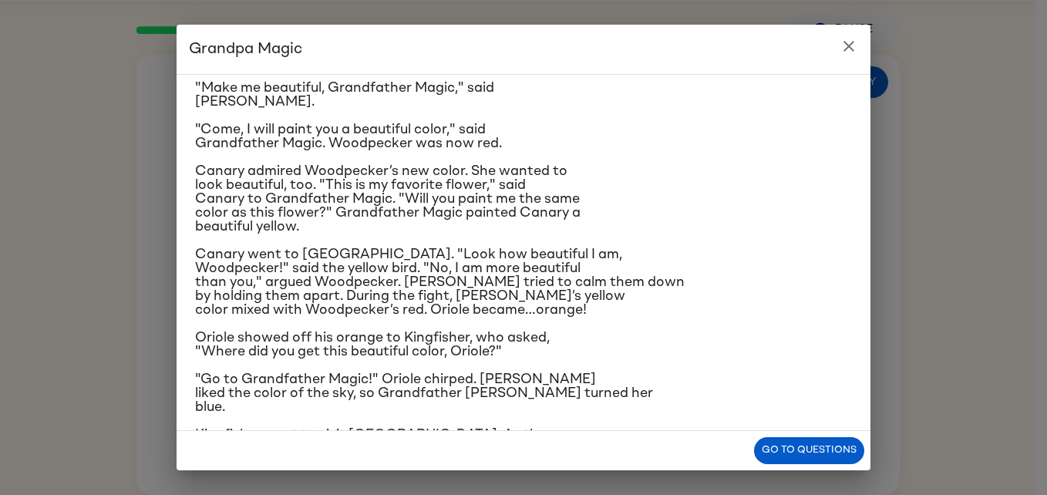
click at [805, 432] on div "Go to questions" at bounding box center [523, 450] width 694 height 39
click at [808, 453] on button "Go to questions" at bounding box center [809, 450] width 110 height 27
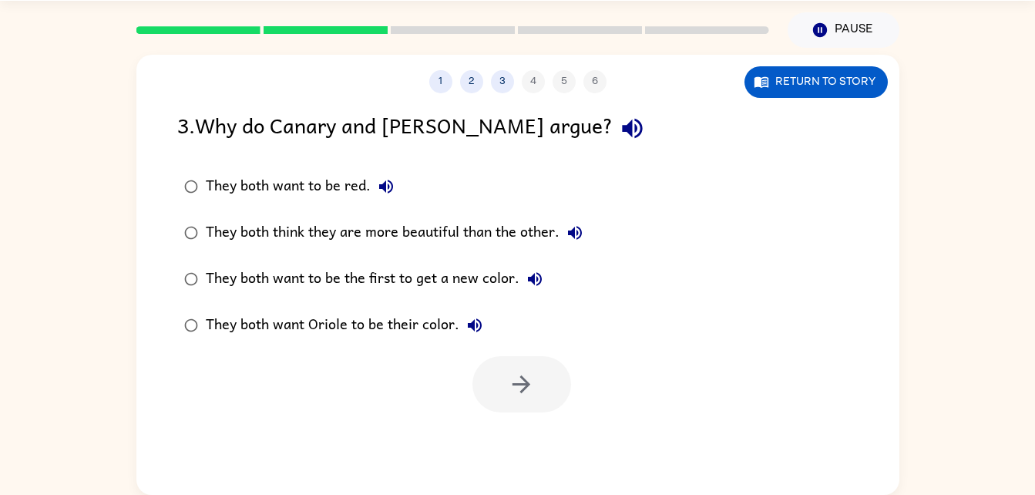
click at [406, 237] on div "They both think they are more beautiful than the other." at bounding box center [398, 232] width 385 height 31
click at [516, 386] on icon "button" at bounding box center [521, 384] width 27 height 27
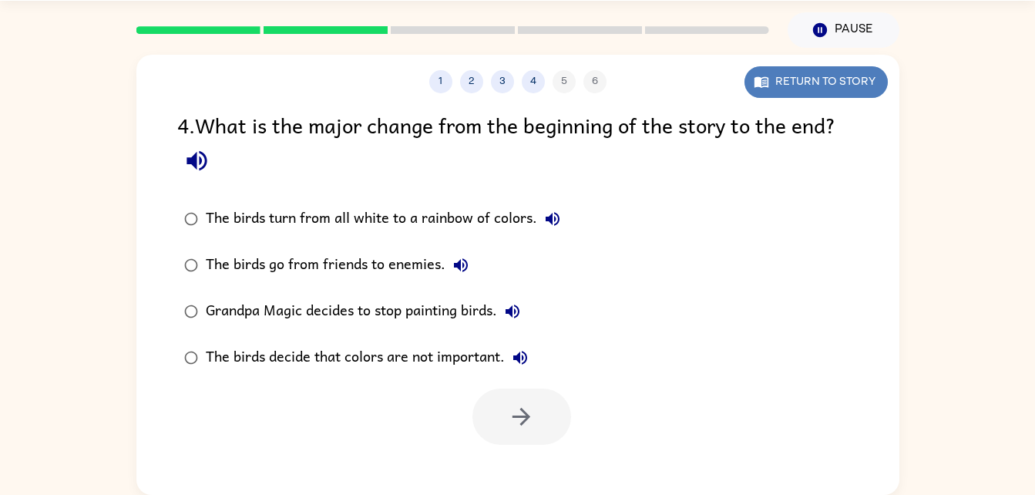
click at [819, 80] on button "Return to story" at bounding box center [815, 82] width 143 height 32
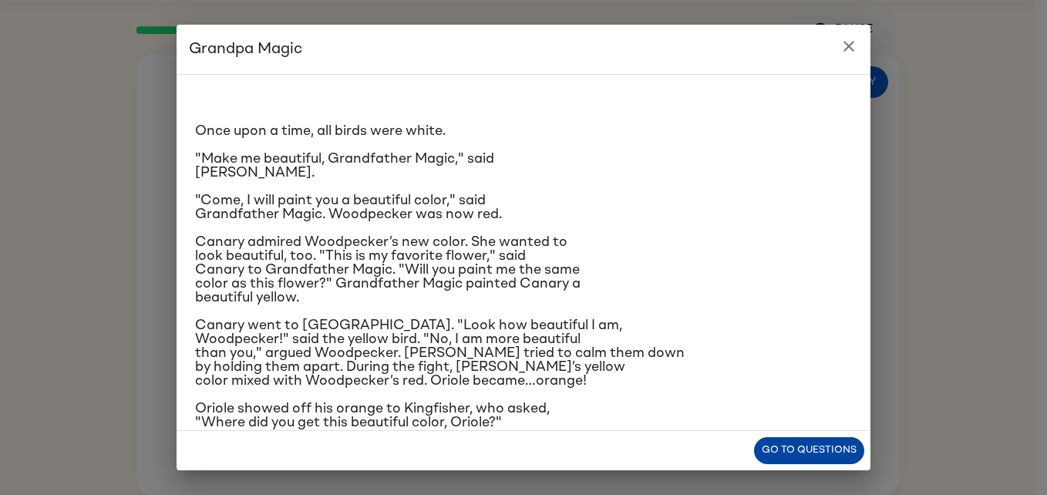
click at [832, 445] on button "Go to questions" at bounding box center [809, 450] width 110 height 27
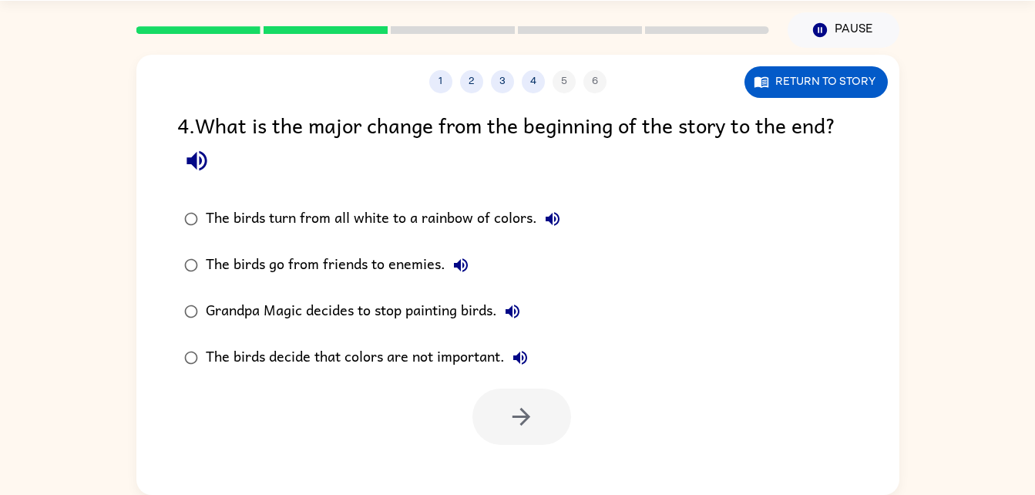
click at [390, 209] on div "The birds turn from all white to a rainbow of colors." at bounding box center [387, 218] width 362 height 31
click at [528, 409] on icon "button" at bounding box center [521, 416] width 27 height 27
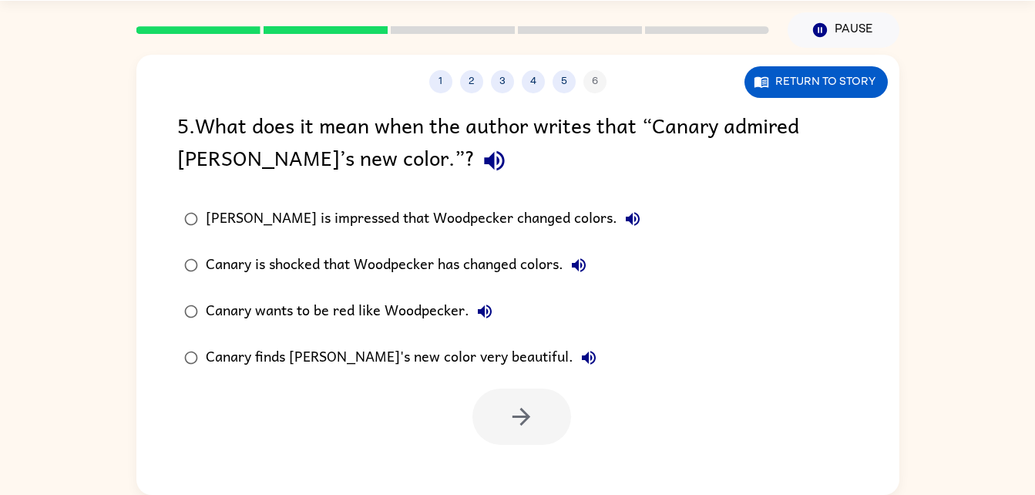
click at [425, 360] on div "Canary finds [PERSON_NAME]'s new color very beautiful." at bounding box center [405, 357] width 398 height 31
click at [519, 422] on icon "button" at bounding box center [521, 416] width 27 height 27
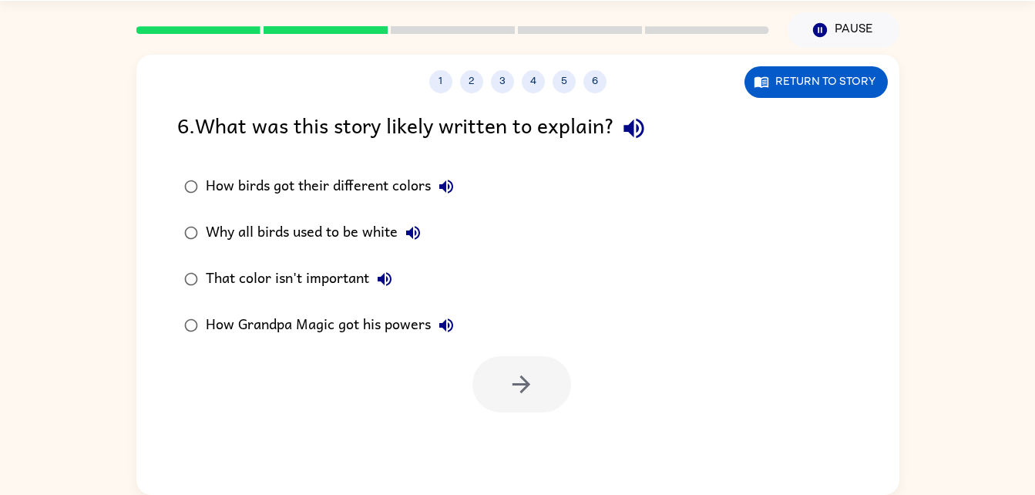
click at [339, 287] on div "That color isn't important" at bounding box center [303, 279] width 194 height 31
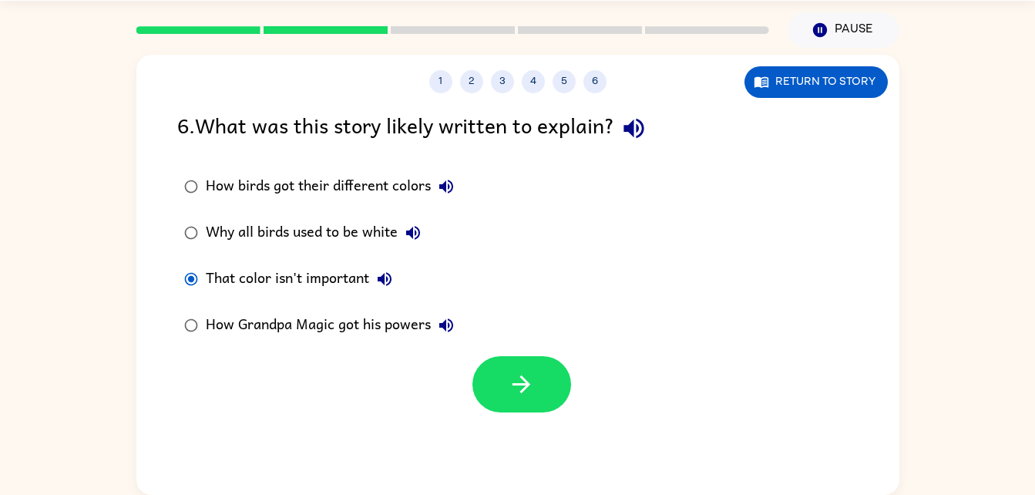
click at [379, 180] on div "How birds got their different colors" at bounding box center [334, 186] width 256 height 31
click at [539, 381] on button "button" at bounding box center [521, 384] width 99 height 56
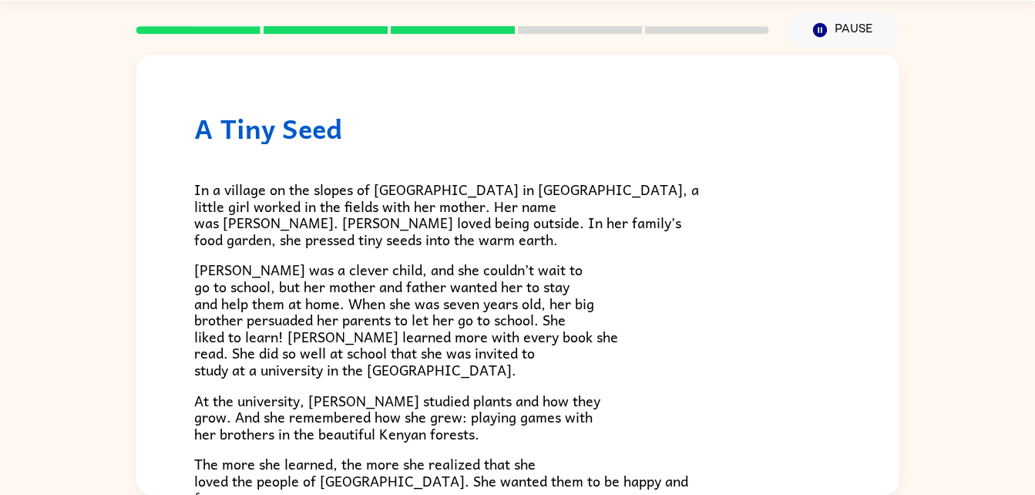
scroll to position [434, 0]
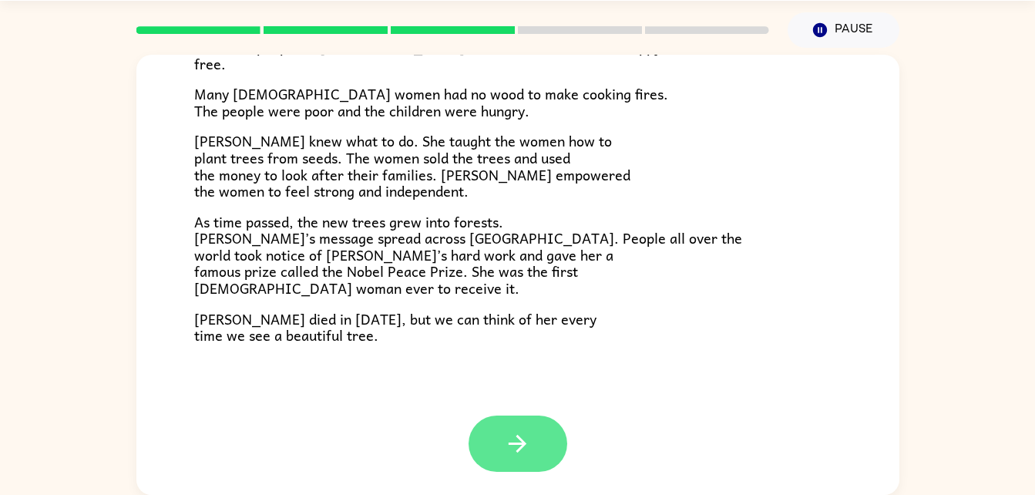
click at [530, 465] on button "button" at bounding box center [518, 443] width 99 height 56
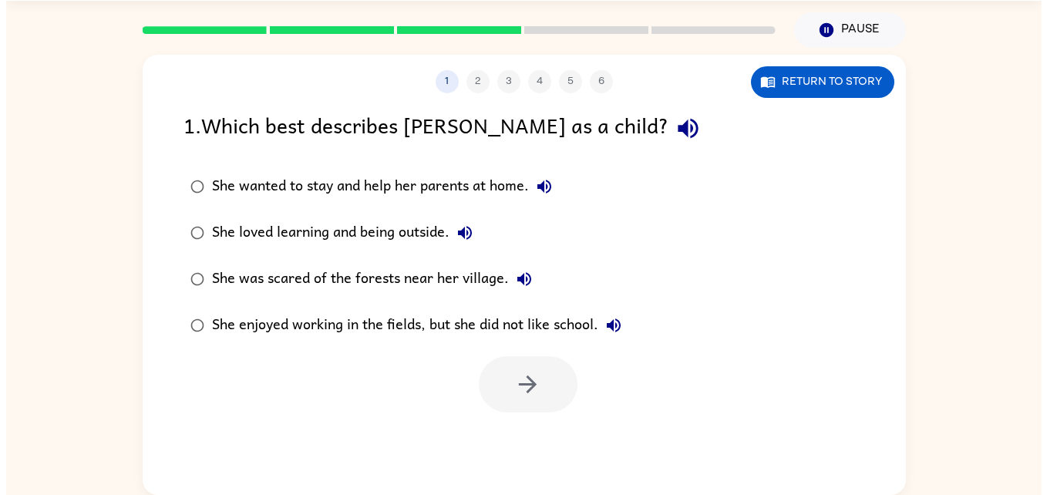
scroll to position [0, 0]
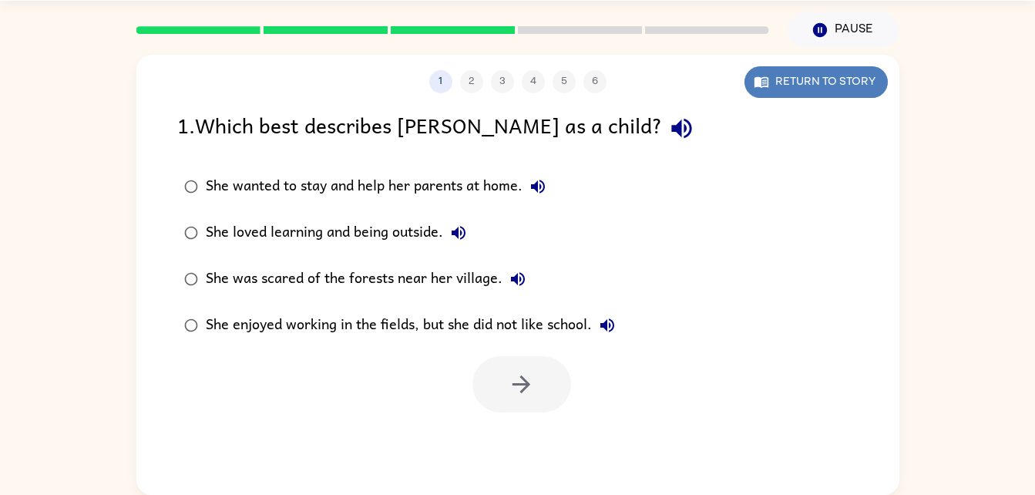
click at [788, 82] on button "Return to story" at bounding box center [815, 82] width 143 height 32
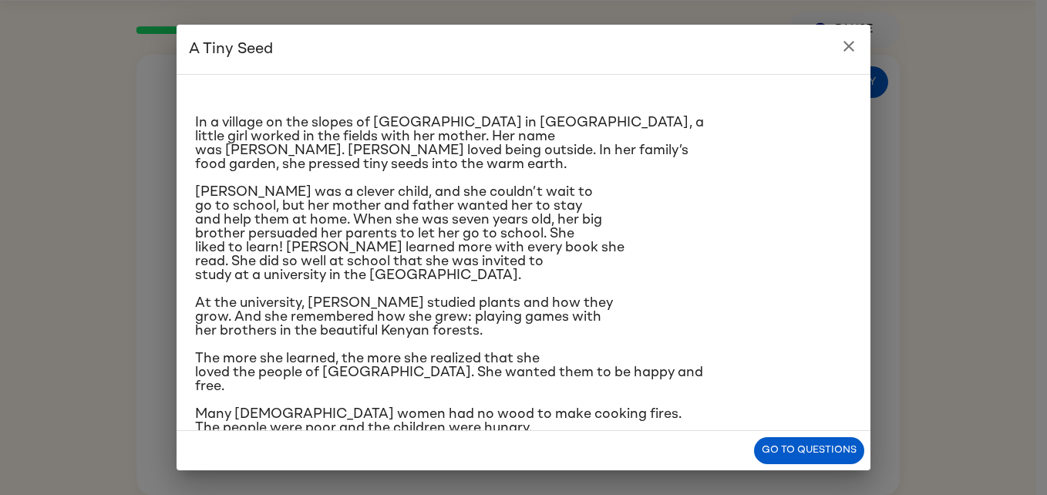
scroll to position [9, 0]
click at [794, 439] on button "Go to questions" at bounding box center [809, 450] width 110 height 27
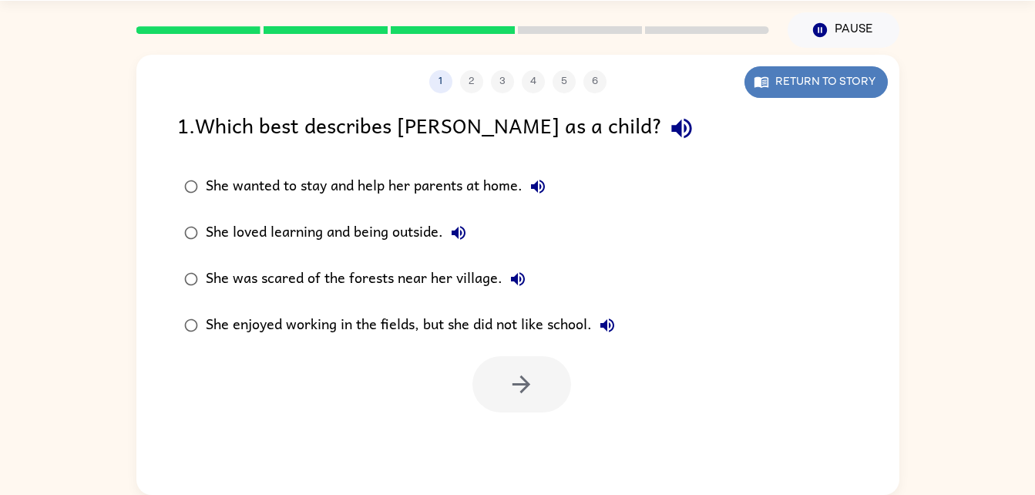
click at [811, 76] on button "Return to story" at bounding box center [815, 82] width 143 height 32
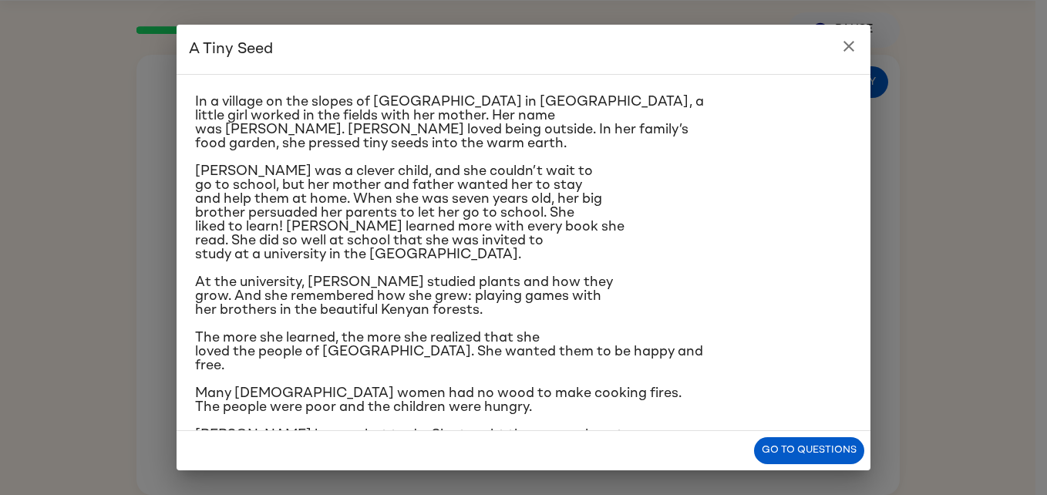
scroll to position [33, 0]
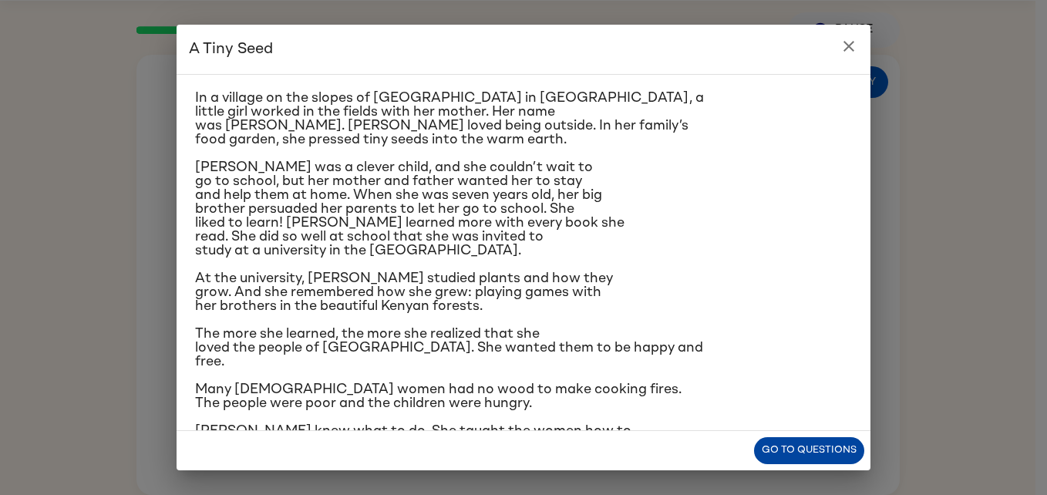
click at [816, 453] on button "Go to questions" at bounding box center [809, 450] width 110 height 27
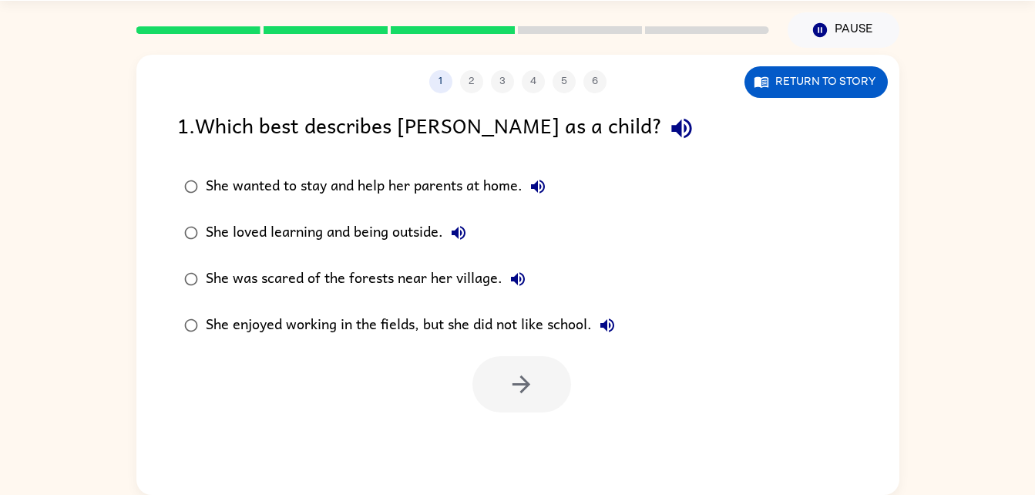
click at [402, 234] on div "She loved learning and being outside." at bounding box center [340, 232] width 268 height 31
click at [529, 389] on icon "button" at bounding box center [521, 384] width 27 height 27
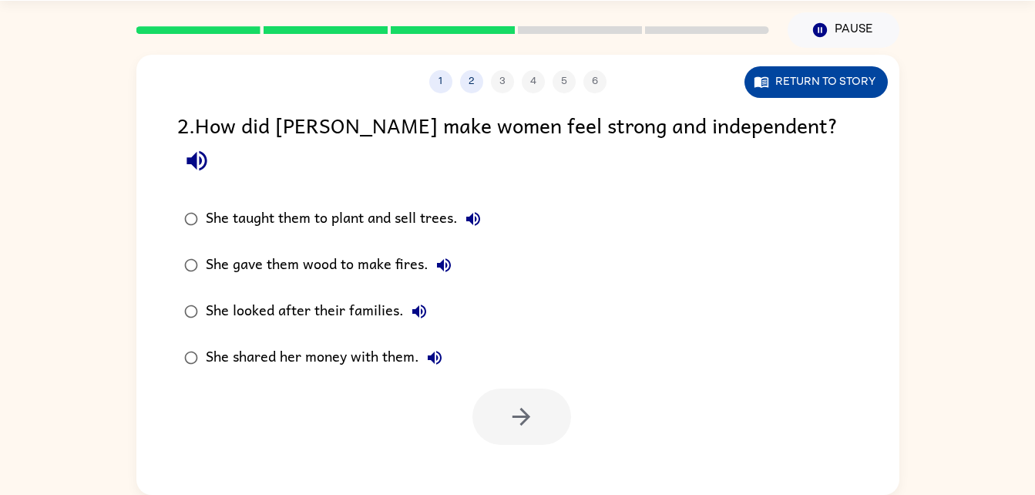
click at [808, 85] on button "Return to story" at bounding box center [815, 82] width 143 height 32
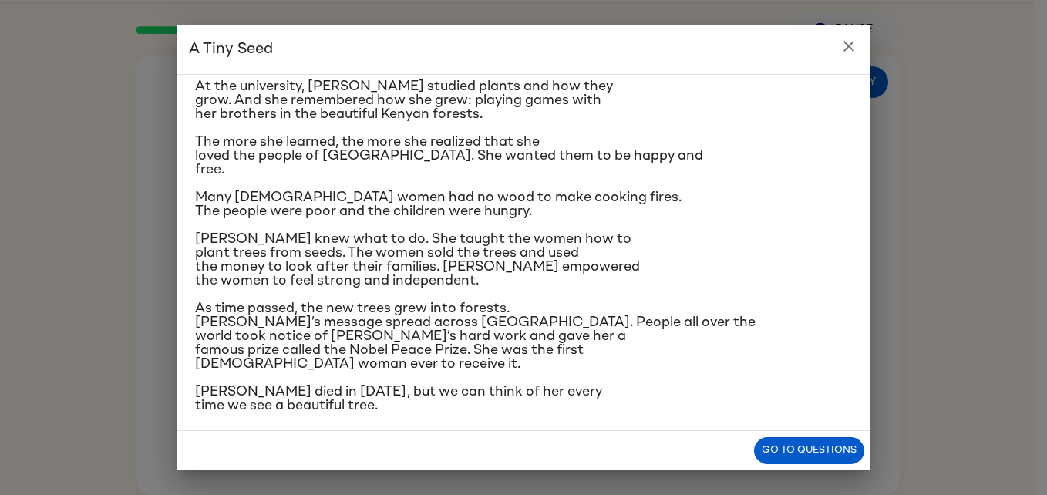
scroll to position [234, 0]
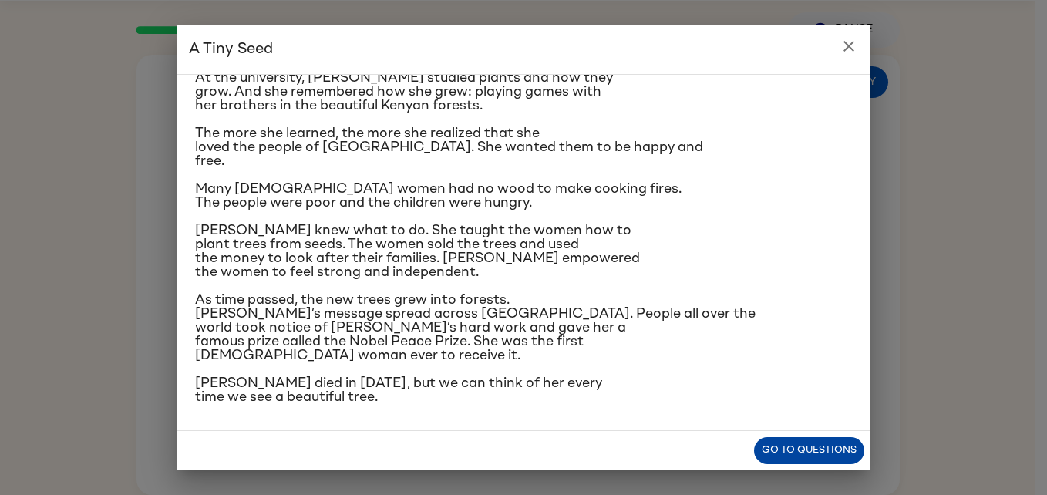
click at [803, 442] on button "Go to questions" at bounding box center [809, 450] width 110 height 27
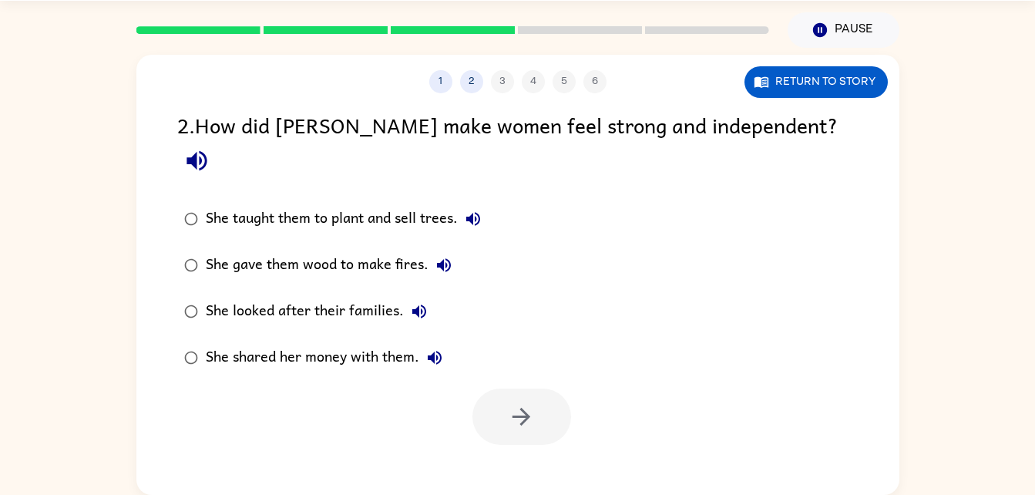
click at [398, 203] on div "She taught them to plant and sell trees." at bounding box center [347, 218] width 283 height 31
click at [510, 403] on icon "button" at bounding box center [521, 416] width 27 height 27
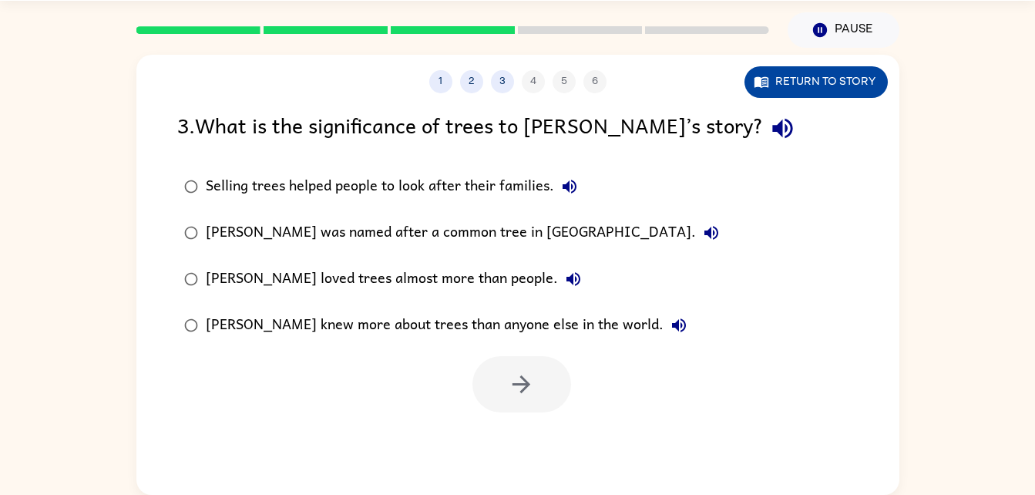
click at [839, 78] on button "Return to story" at bounding box center [815, 82] width 143 height 32
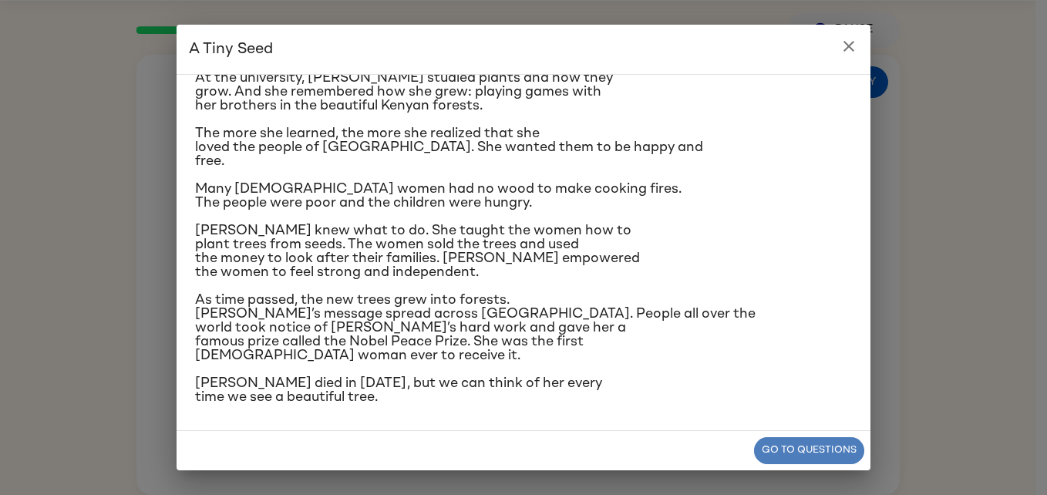
click at [798, 456] on button "Go to questions" at bounding box center [809, 450] width 110 height 27
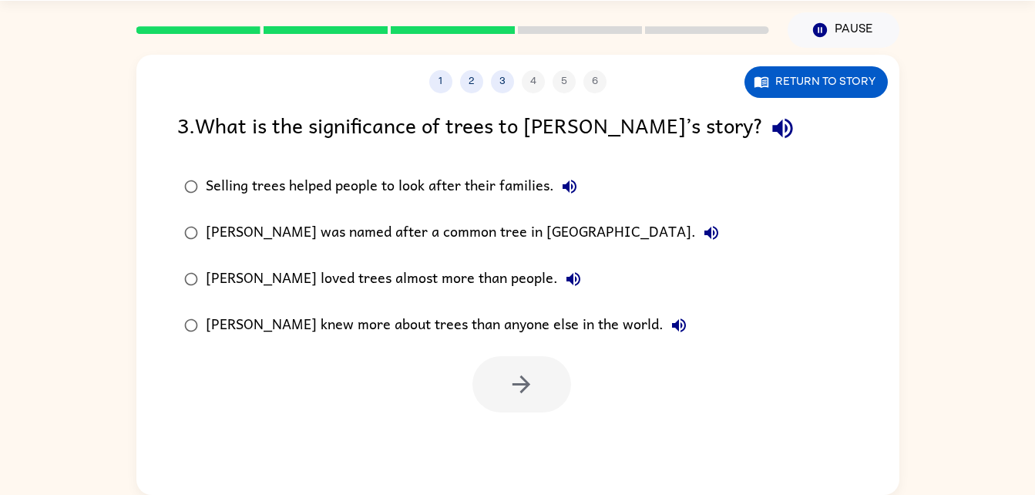
click at [412, 293] on div "[PERSON_NAME] loved trees almost more than people." at bounding box center [397, 279] width 383 height 31
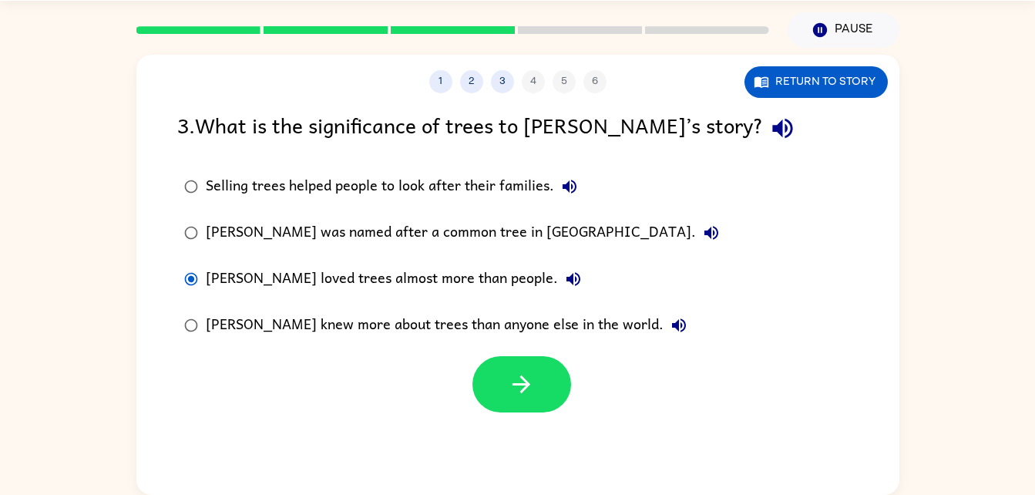
click at [449, 207] on label "Selling trees helped people to look after their families." at bounding box center [452, 186] width 566 height 46
click at [513, 377] on icon "button" at bounding box center [521, 384] width 27 height 27
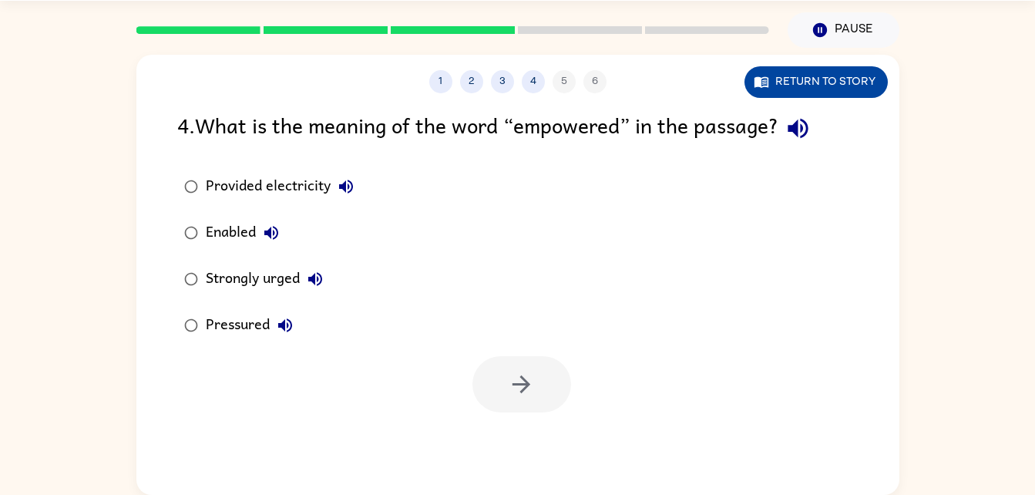
click at [822, 78] on button "Return to story" at bounding box center [815, 82] width 143 height 32
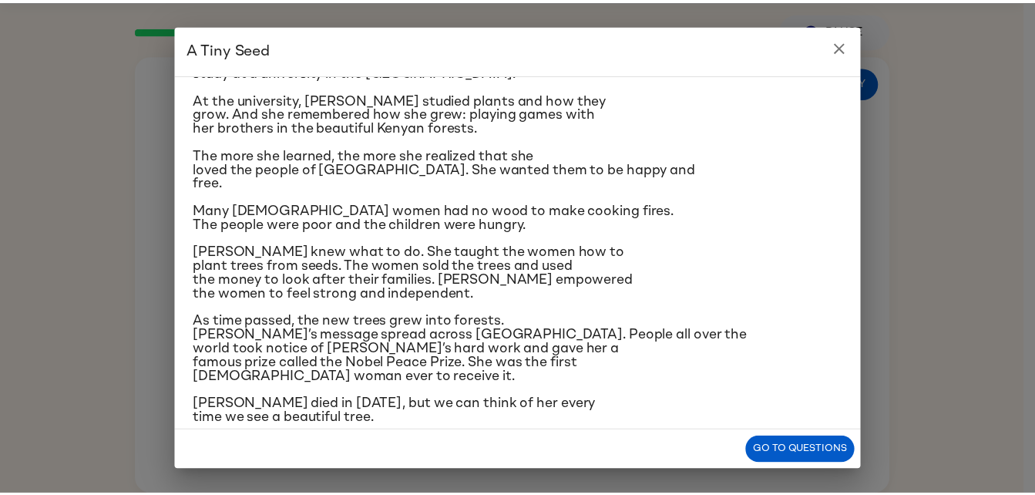
scroll to position [213, 0]
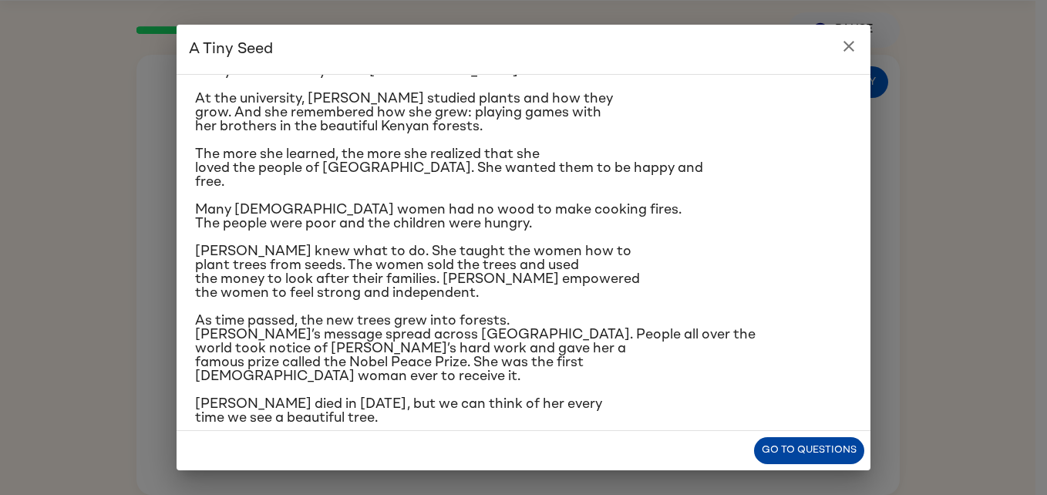
click at [805, 441] on button "Go to questions" at bounding box center [809, 450] width 110 height 27
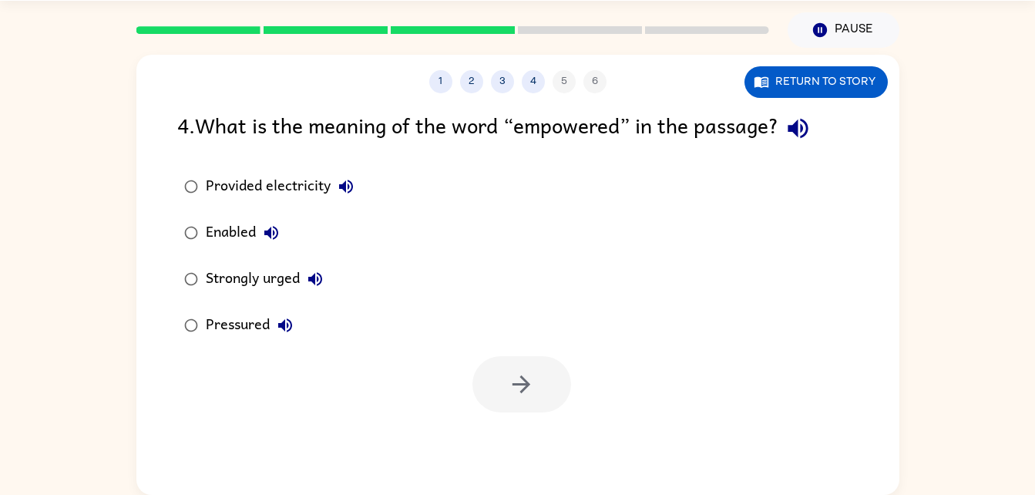
click at [274, 273] on div "Strongly urged" at bounding box center [268, 279] width 125 height 31
click at [557, 382] on button "button" at bounding box center [521, 384] width 99 height 56
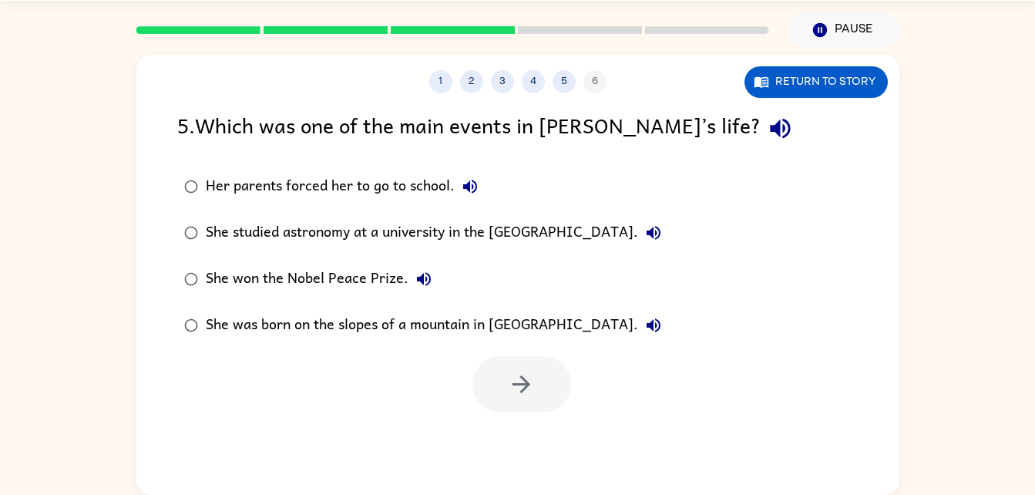
click at [379, 270] on div "She won the Nobel Peace Prize." at bounding box center [323, 279] width 234 height 31
click at [500, 394] on button "button" at bounding box center [521, 384] width 99 height 56
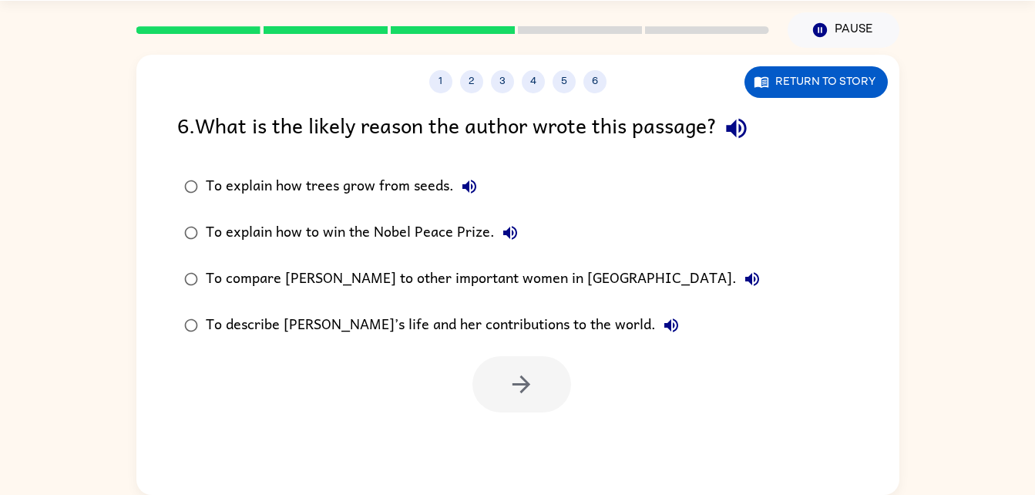
click at [464, 308] on label "To describe [PERSON_NAME]’s life and her contributions to the world." at bounding box center [472, 325] width 607 height 46
click at [515, 363] on button "button" at bounding box center [521, 384] width 99 height 56
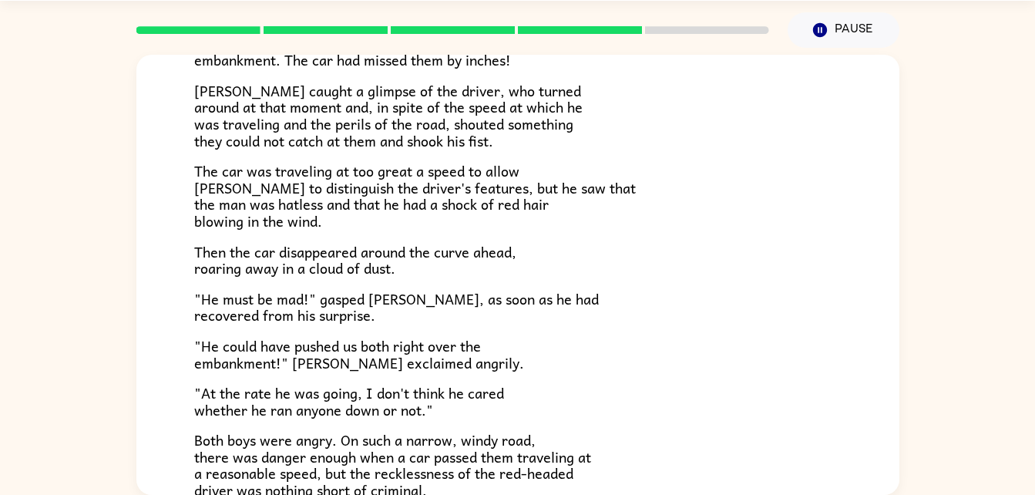
scroll to position [428, 0]
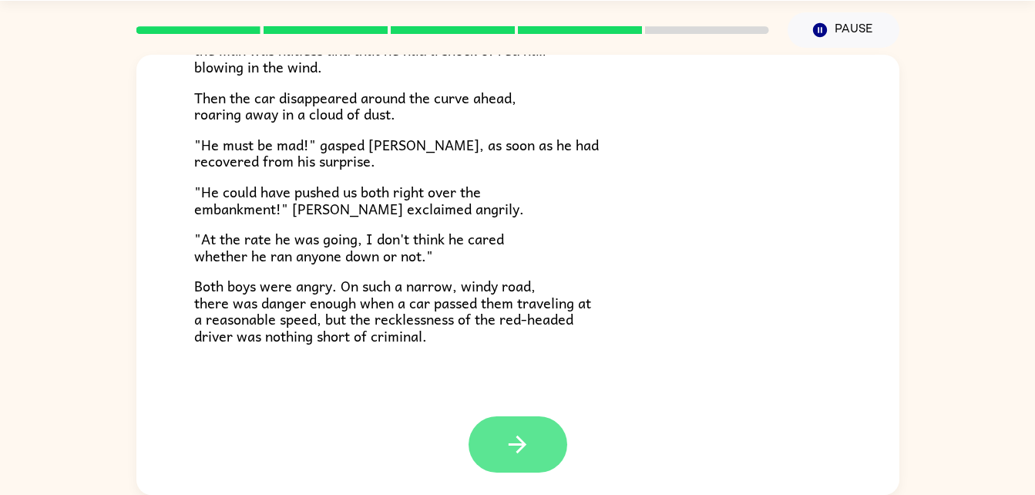
click at [526, 444] on button "button" at bounding box center [518, 444] width 99 height 56
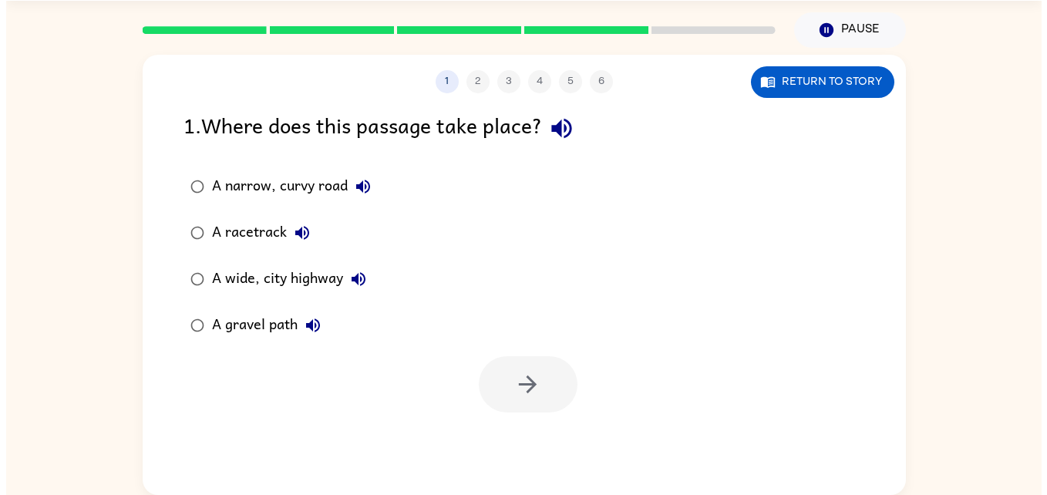
scroll to position [0, 0]
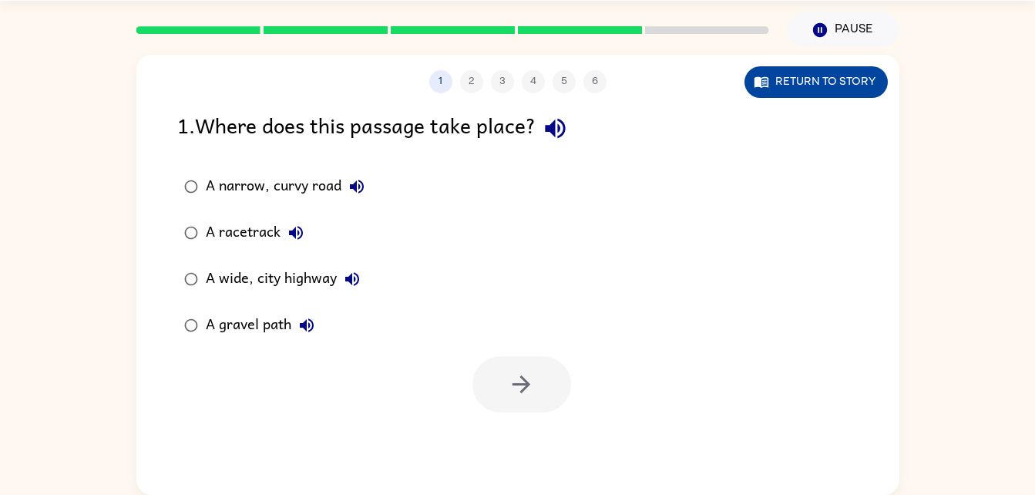
click at [813, 69] on button "Return to story" at bounding box center [815, 82] width 143 height 32
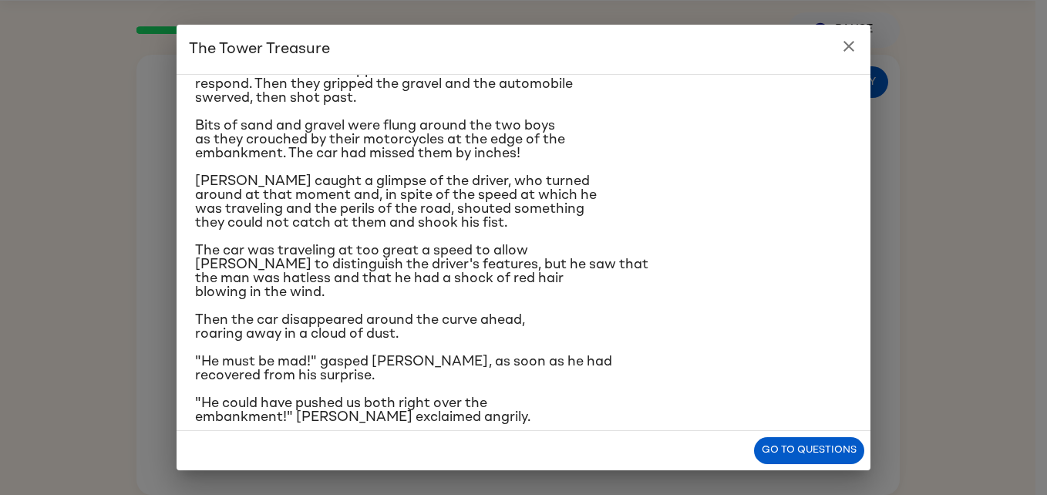
click at [637, 348] on div "The car brakes squealed. The driver of the oncoming car swung the wheel wildly …" at bounding box center [523, 260] width 657 height 550
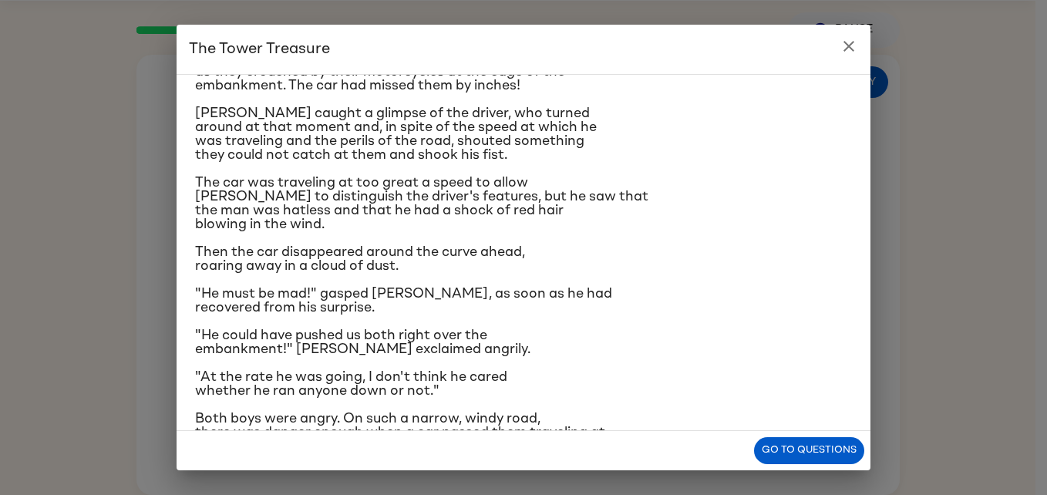
scroll to position [207, 0]
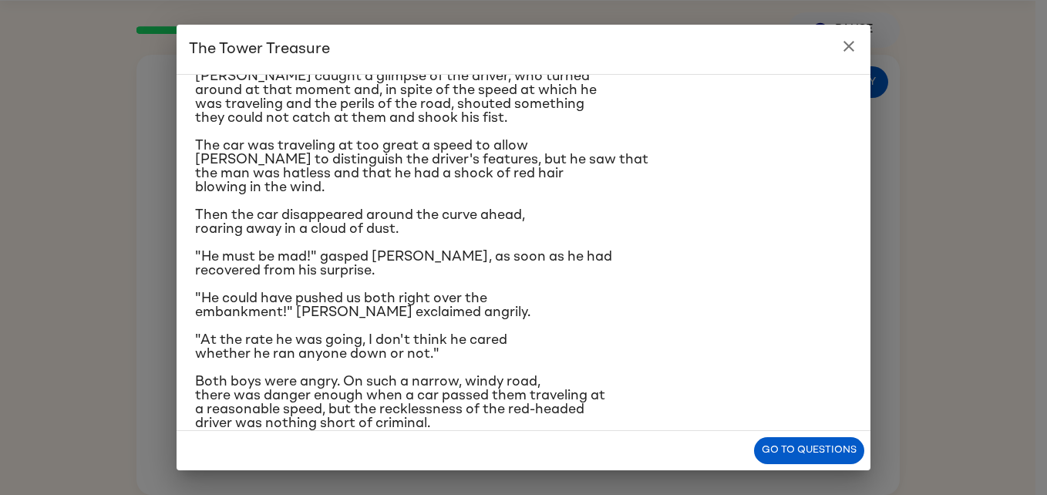
click at [637, 348] on p ""At the rate he was going, I don't think he cared whether he ran anyone down or…" at bounding box center [523, 347] width 657 height 28
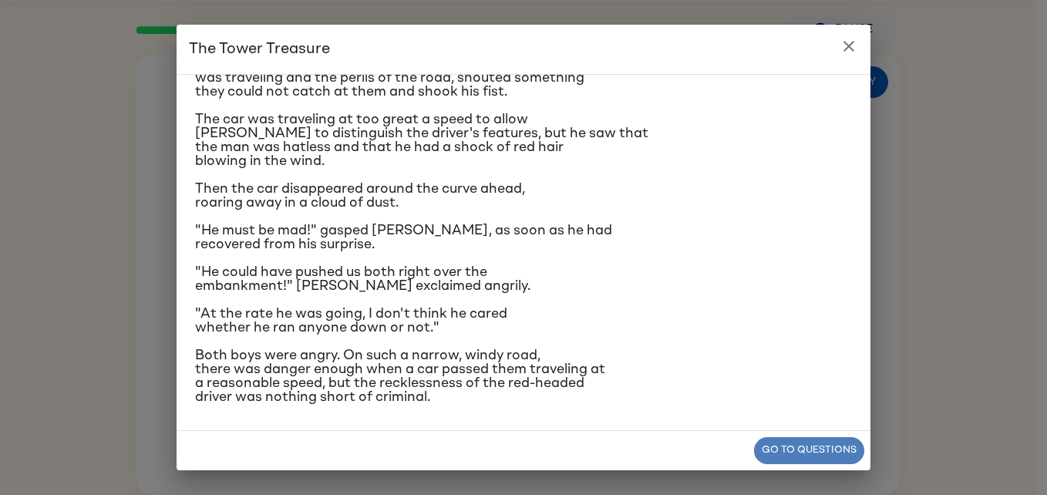
click at [795, 448] on button "Go to questions" at bounding box center [809, 450] width 110 height 27
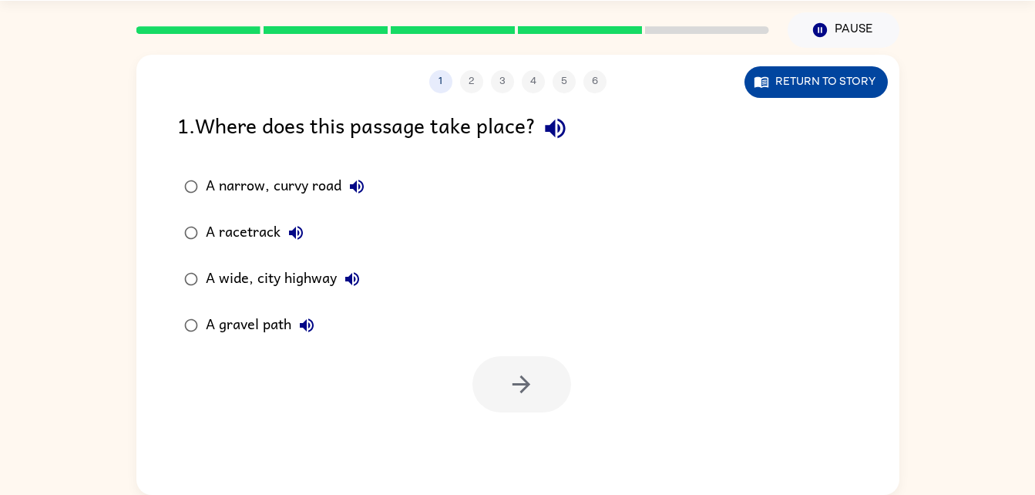
click at [767, 85] on icon "button" at bounding box center [761, 82] width 14 height 11
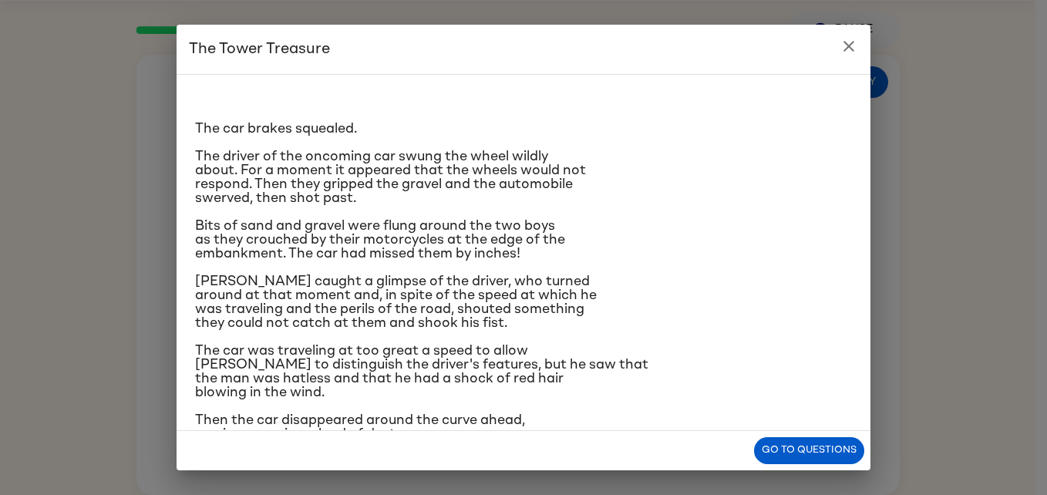
scroll to position [4, 0]
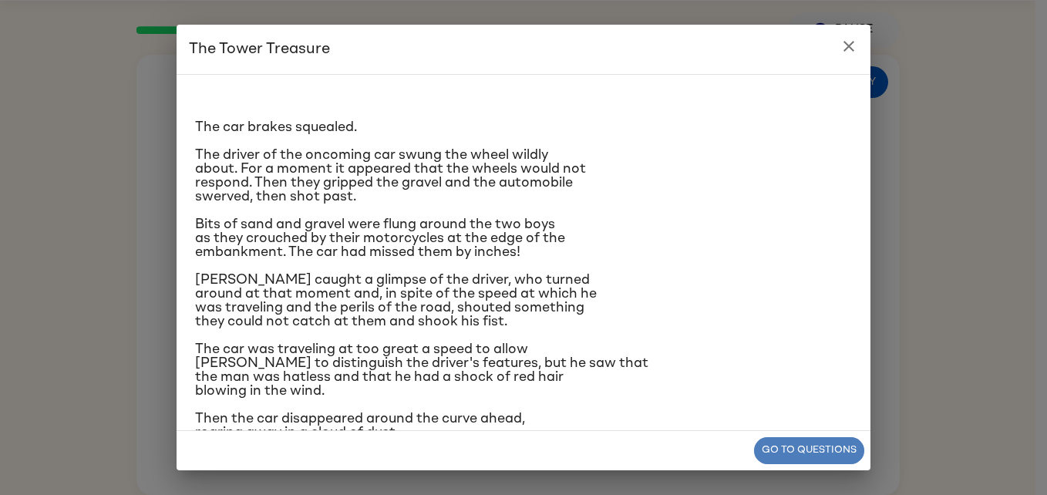
click at [796, 447] on button "Go to questions" at bounding box center [809, 450] width 110 height 27
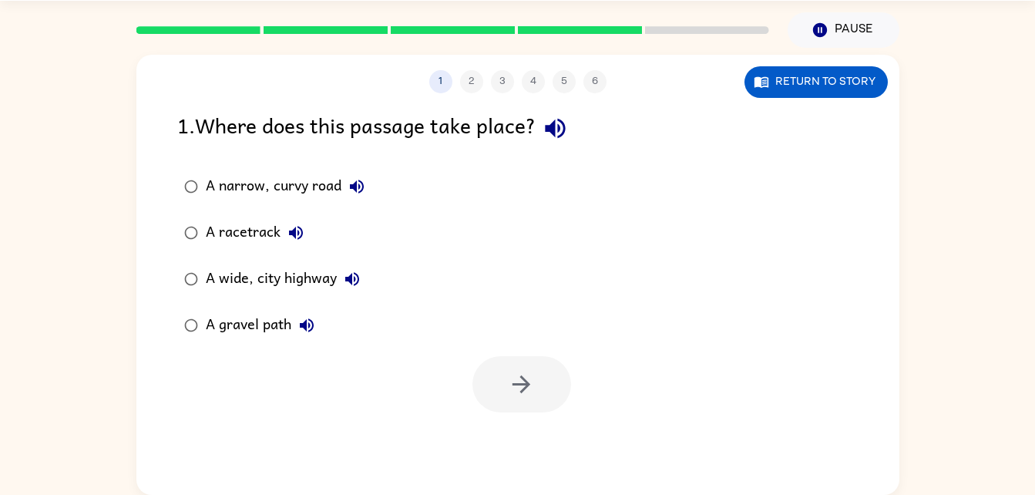
click at [277, 323] on div "A gravel path" at bounding box center [264, 325] width 116 height 31
click at [507, 379] on button "button" at bounding box center [521, 384] width 99 height 56
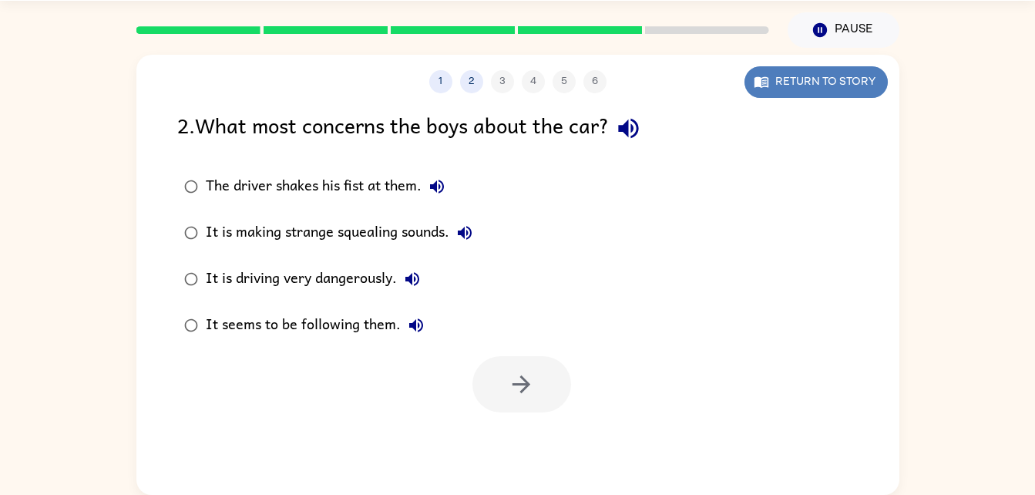
click at [825, 86] on button "Return to story" at bounding box center [815, 82] width 143 height 32
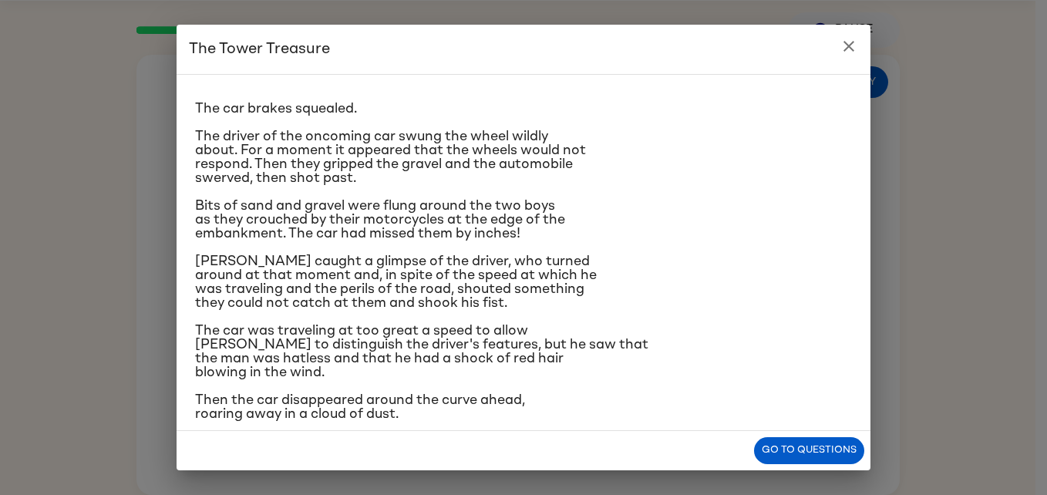
scroll to position [23, 0]
click at [807, 448] on button "Go to questions" at bounding box center [809, 450] width 110 height 27
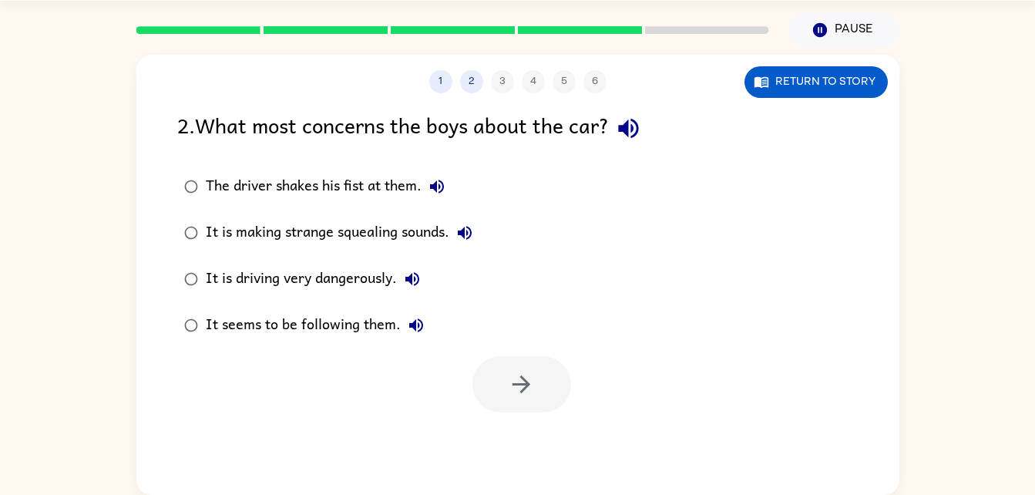
click at [393, 190] on div "The driver shakes his fist at them." at bounding box center [329, 186] width 247 height 31
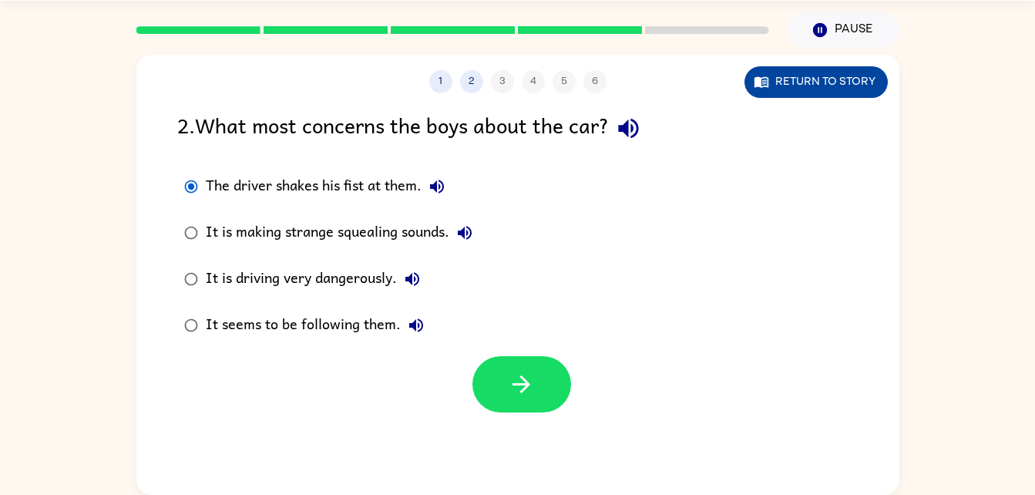
click at [840, 73] on button "Return to story" at bounding box center [815, 82] width 143 height 32
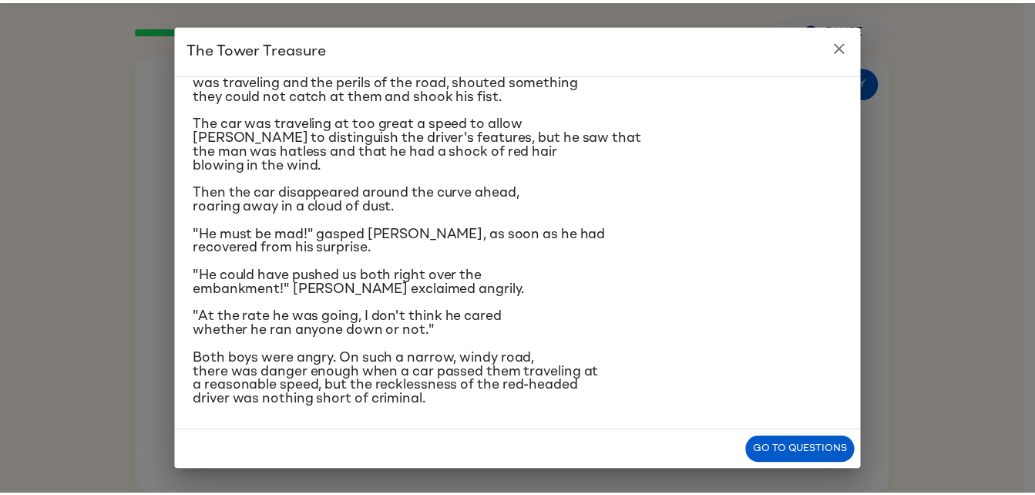
scroll to position [234, 0]
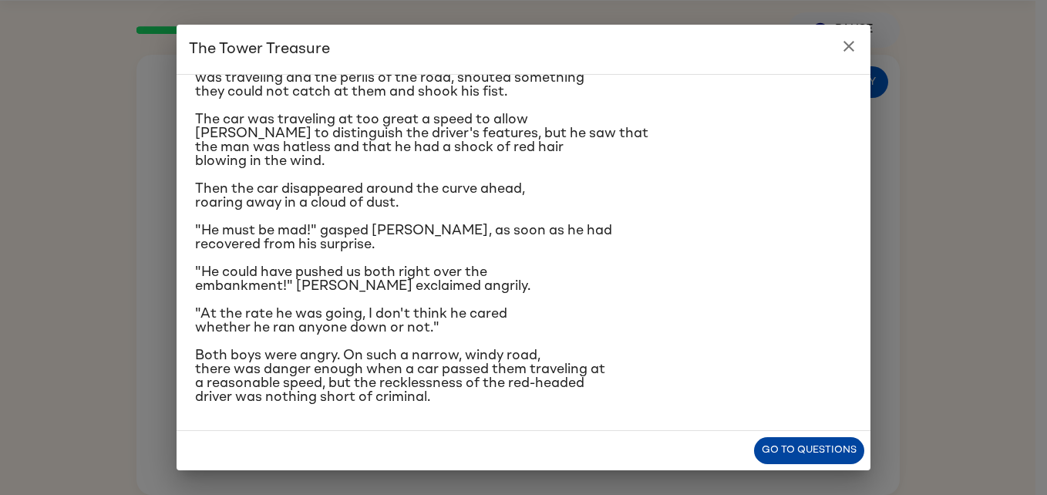
click at [801, 449] on button "Go to questions" at bounding box center [809, 450] width 110 height 27
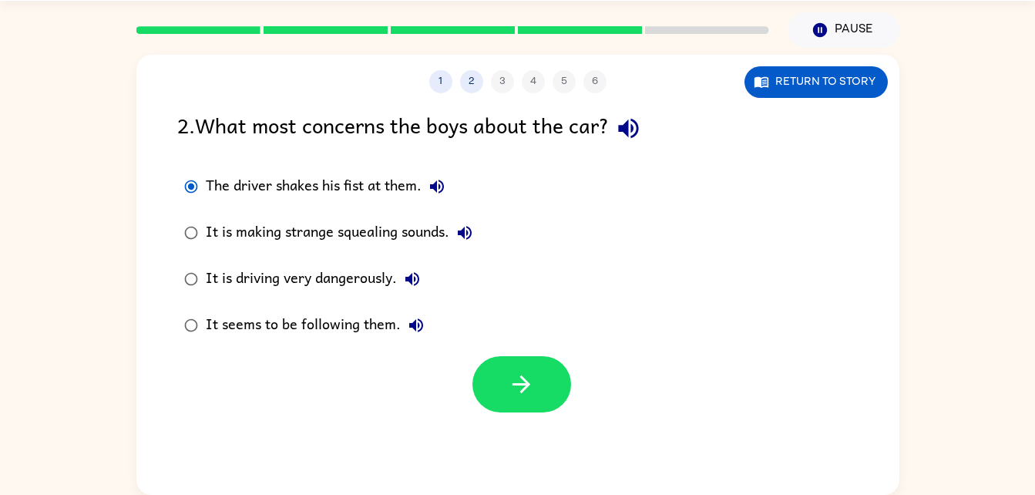
click at [338, 289] on div "It is driving very dangerously." at bounding box center [317, 279] width 222 height 31
click at [387, 188] on div "The driver shakes his fist at them." at bounding box center [329, 186] width 247 height 31
click at [402, 233] on div "It is making strange squealing sounds." at bounding box center [343, 232] width 274 height 31
click at [367, 328] on div "It seems to be following them." at bounding box center [319, 325] width 226 height 31
click at [519, 388] on icon "button" at bounding box center [521, 384] width 27 height 27
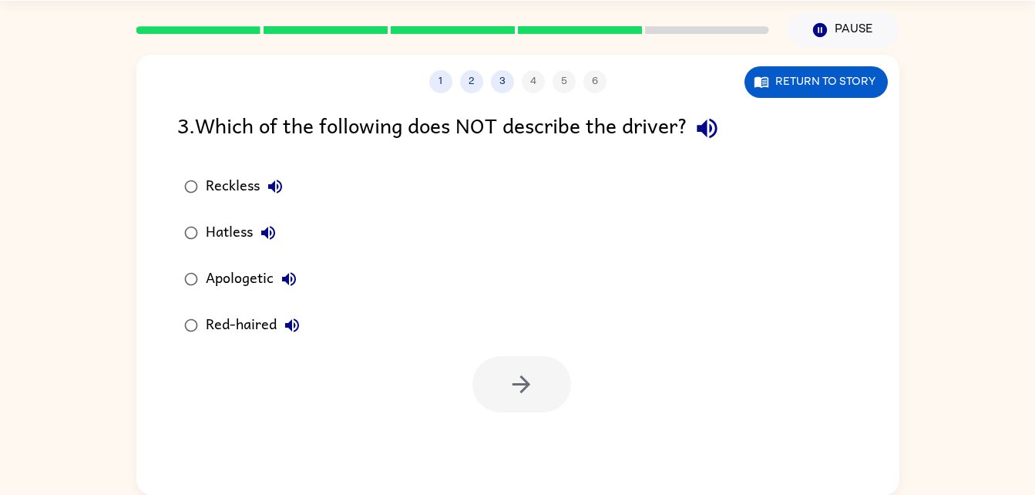
click at [254, 285] on div "Apologetic" at bounding box center [255, 279] width 99 height 31
drag, startPoint x: 503, startPoint y: 364, endPoint x: 516, endPoint y: 368, distance: 12.9
click at [516, 368] on button "button" at bounding box center [521, 384] width 99 height 56
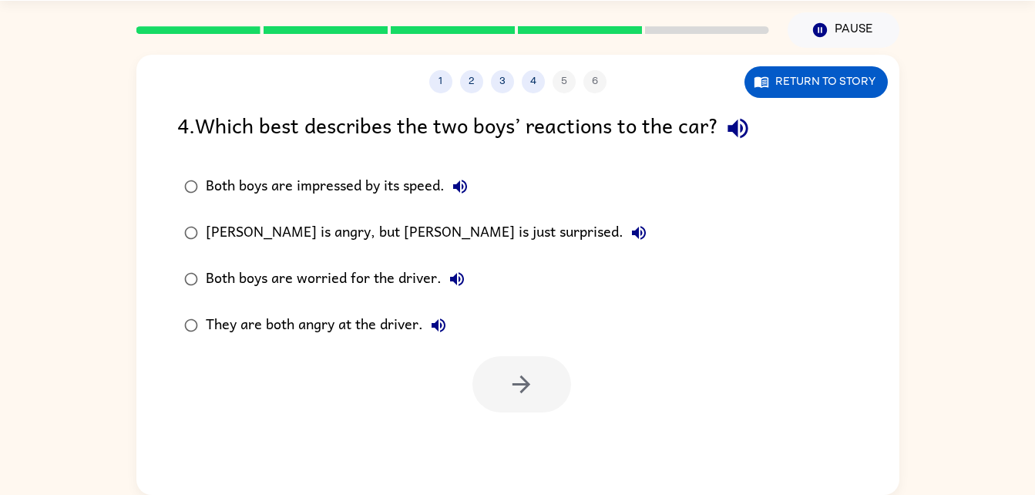
click at [395, 329] on div "They are both angry at the driver." at bounding box center [330, 325] width 248 height 31
click at [516, 373] on icon "button" at bounding box center [521, 384] width 27 height 27
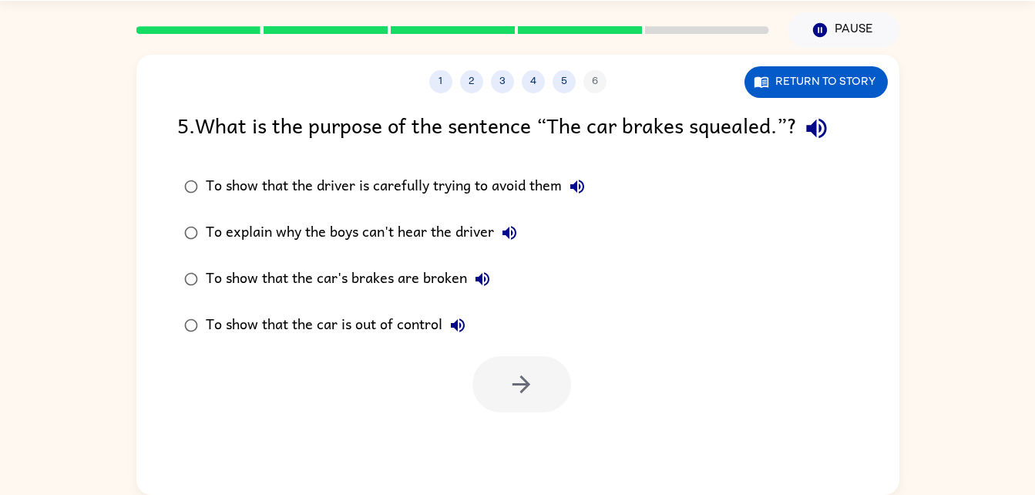
click at [435, 325] on div "To show that the car is out of control" at bounding box center [339, 325] width 267 height 31
click at [544, 374] on button "button" at bounding box center [521, 384] width 99 height 56
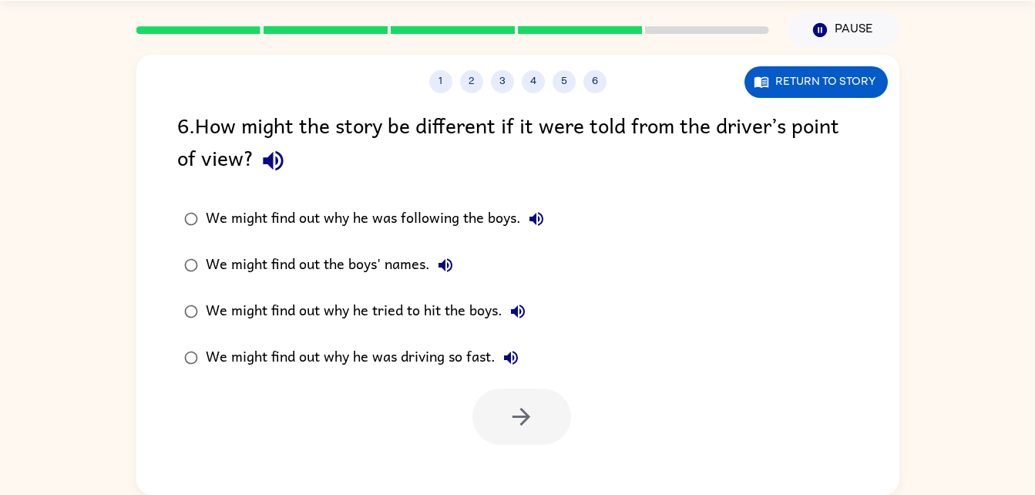
click at [479, 220] on div "We might find out why he was following the boys." at bounding box center [379, 218] width 346 height 31
click at [561, 405] on button "button" at bounding box center [521, 416] width 99 height 56
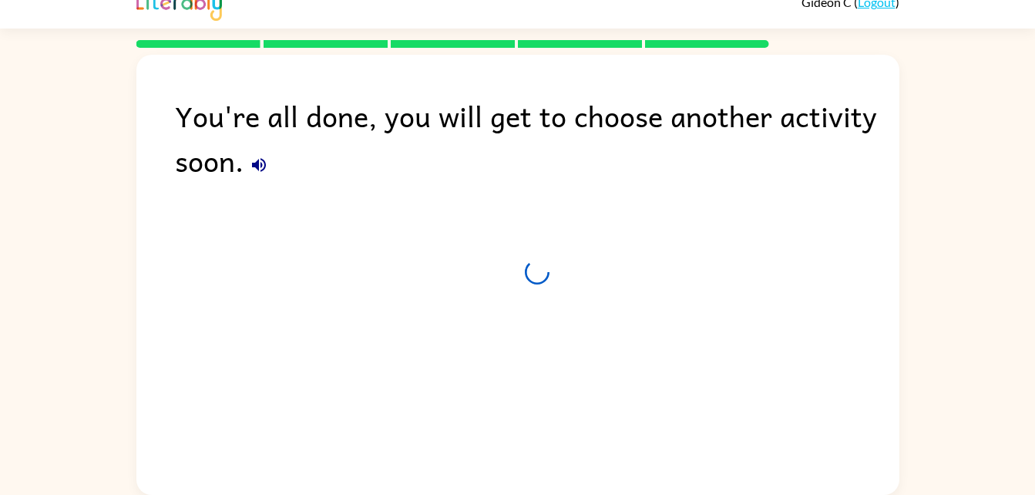
scroll to position [19, 0]
